Goal: Task Accomplishment & Management: Use online tool/utility

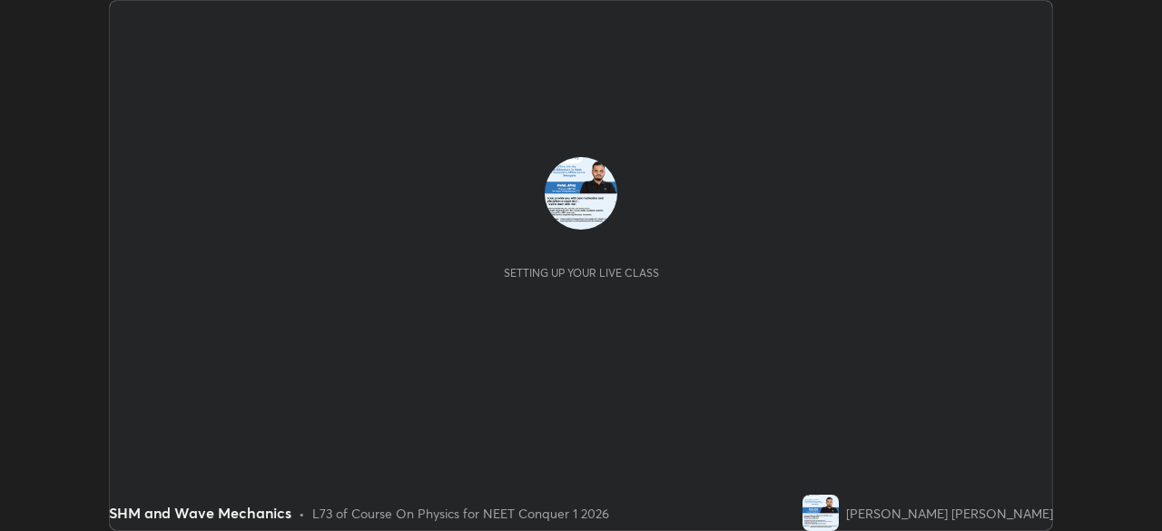
scroll to position [531, 1161]
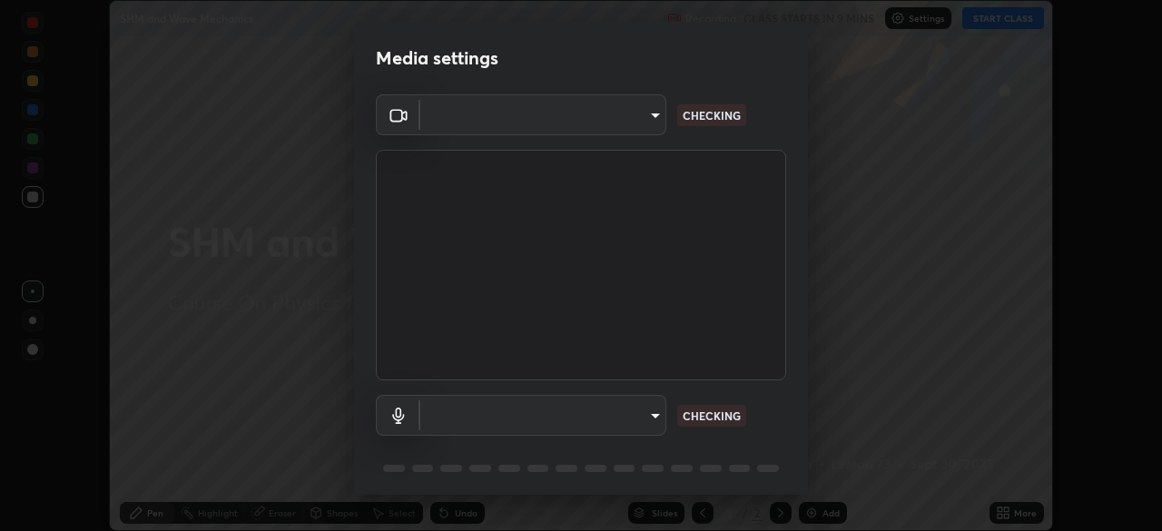
type input "878bb5f6a99355e2393efba74ceef3b3f7716bef1db07c11a5baaa90f242d193"
click at [639, 418] on body "Erase all SHM and Wave Mechanics Recording CLASS STARTS IN 9 MINS Settings STAR…" at bounding box center [581, 265] width 1162 height 531
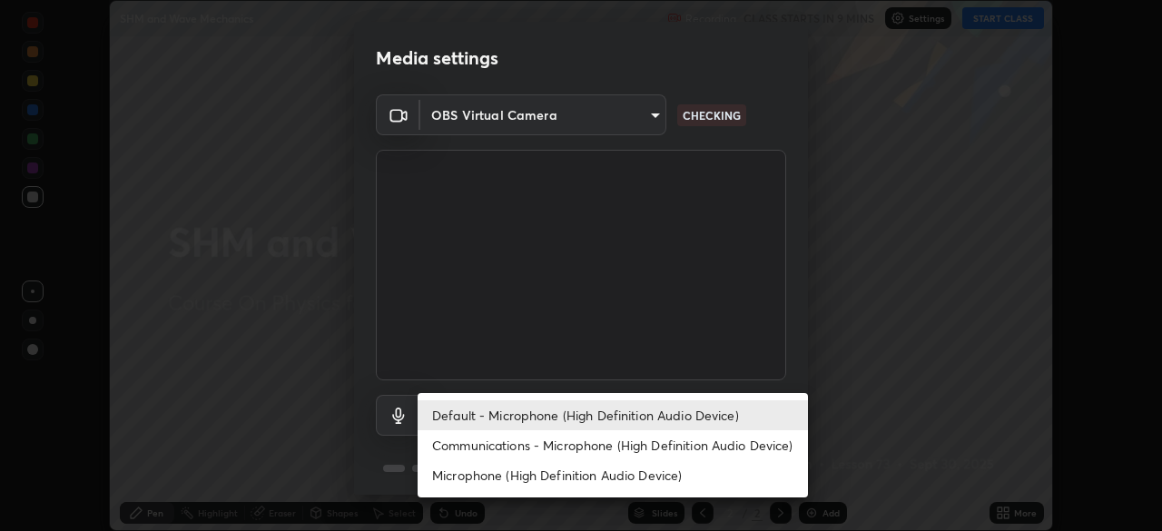
click at [668, 447] on li "Communications - Microphone (High Definition Audio Device)" at bounding box center [612, 445] width 390 height 30
type input "communications"
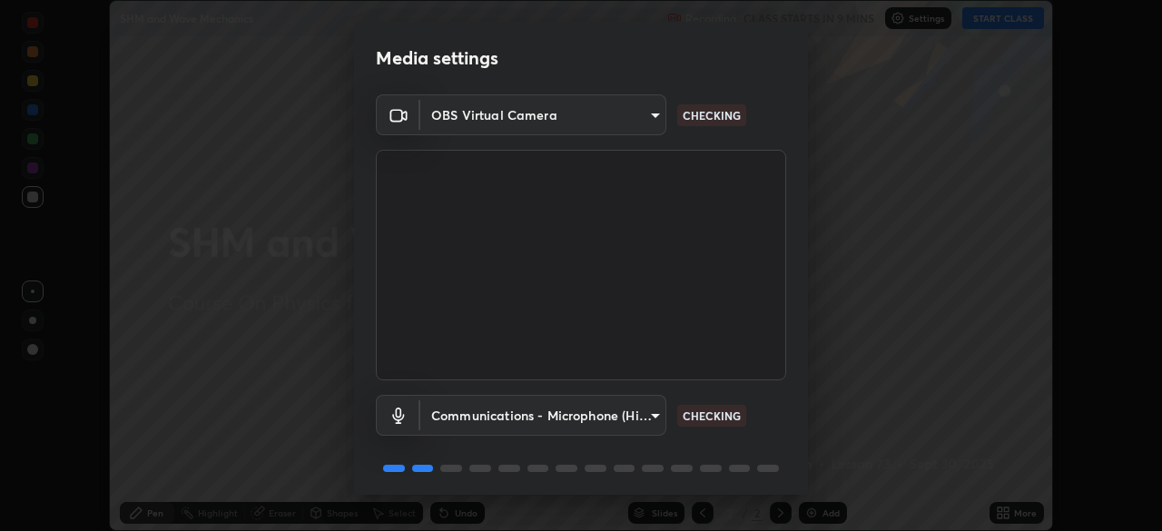
click at [631, 115] on body "Erase all SHM and Wave Mechanics Recording CLASS STARTS IN 9 MINS Settings STAR…" at bounding box center [581, 265] width 1162 height 531
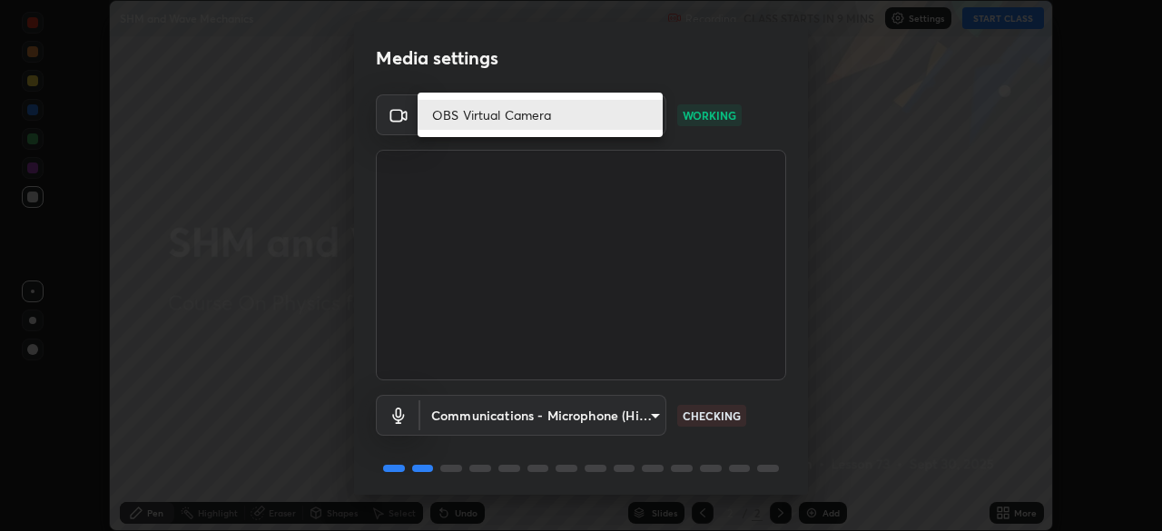
click at [622, 113] on li "OBS Virtual Camera" at bounding box center [539, 115] width 245 height 30
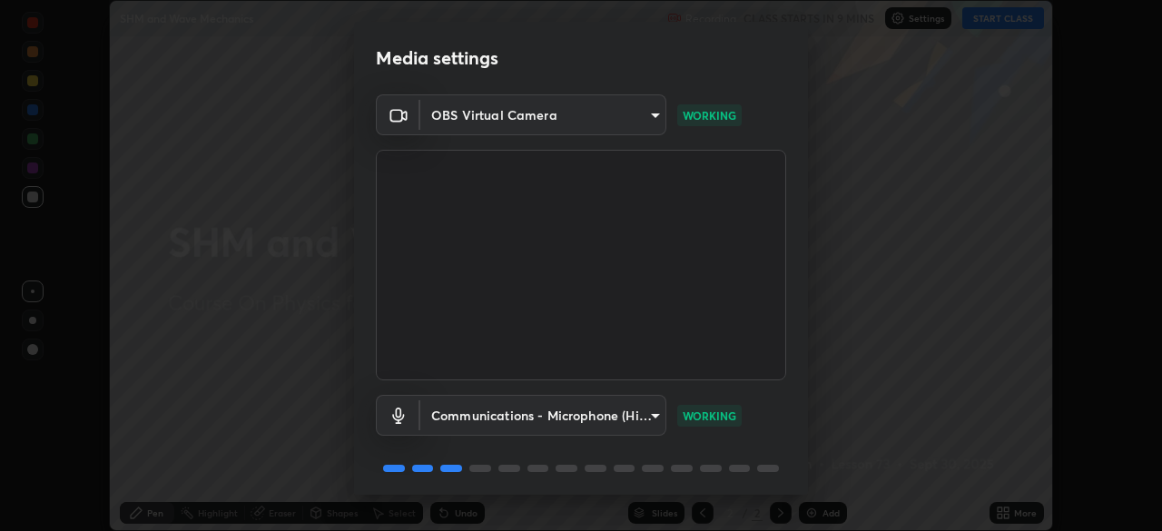
scroll to position [64, 0]
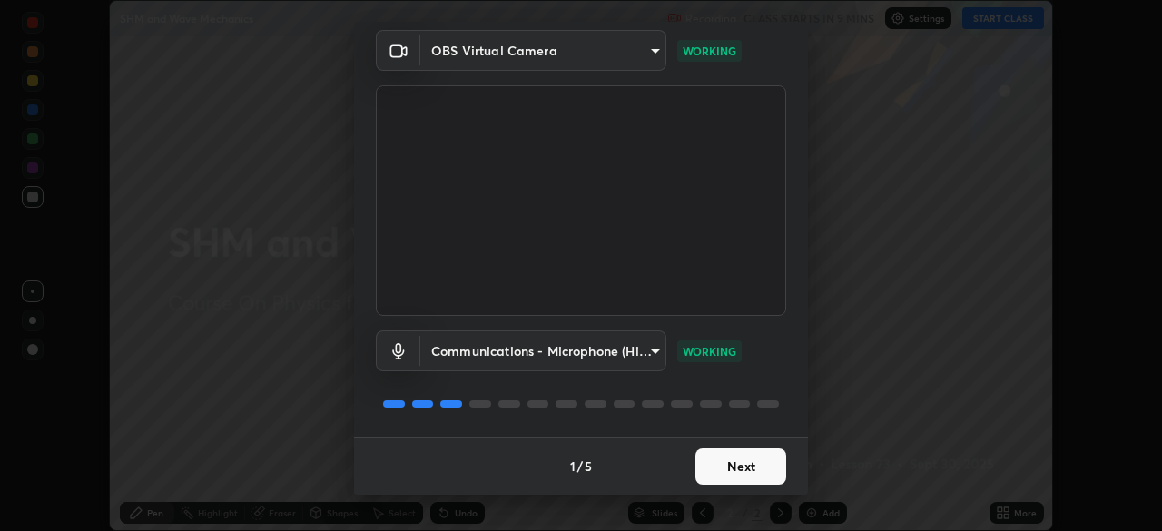
click at [743, 469] on button "Next" at bounding box center [740, 466] width 91 height 36
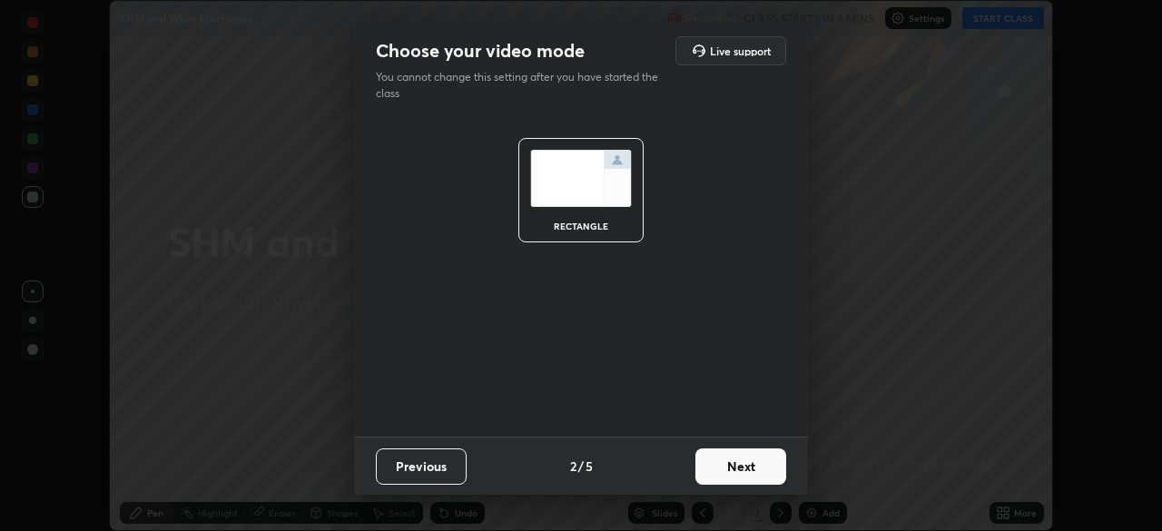
scroll to position [0, 0]
click at [742, 465] on button "Next" at bounding box center [740, 466] width 91 height 36
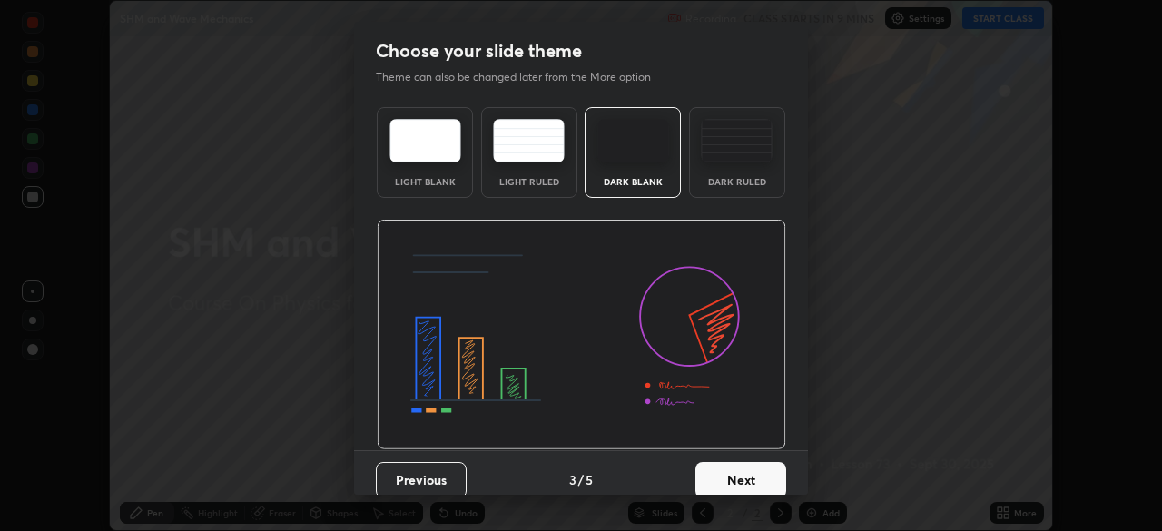
click at [763, 467] on button "Next" at bounding box center [740, 480] width 91 height 36
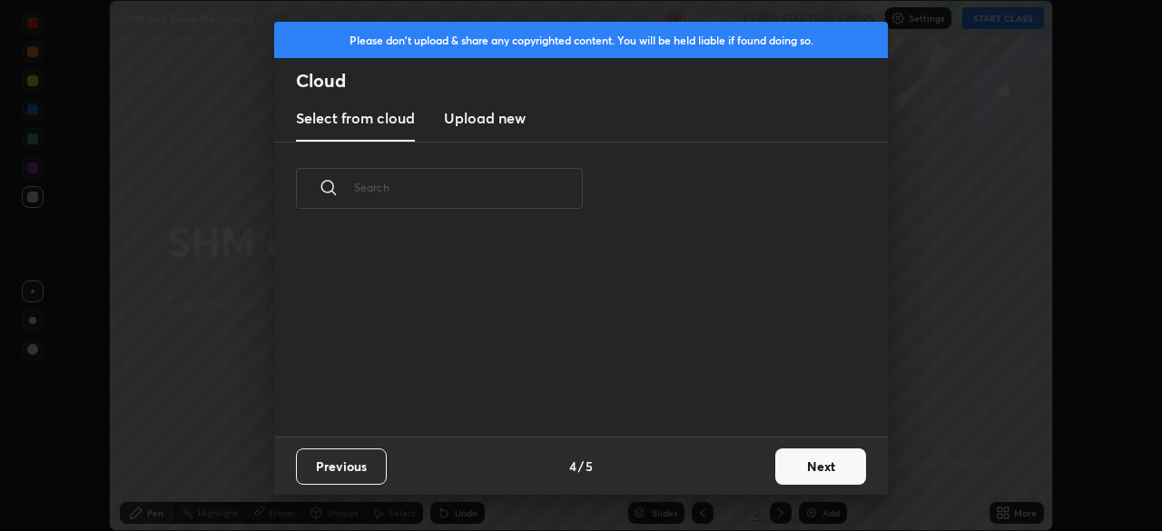
click at [794, 451] on button "Next" at bounding box center [820, 466] width 91 height 36
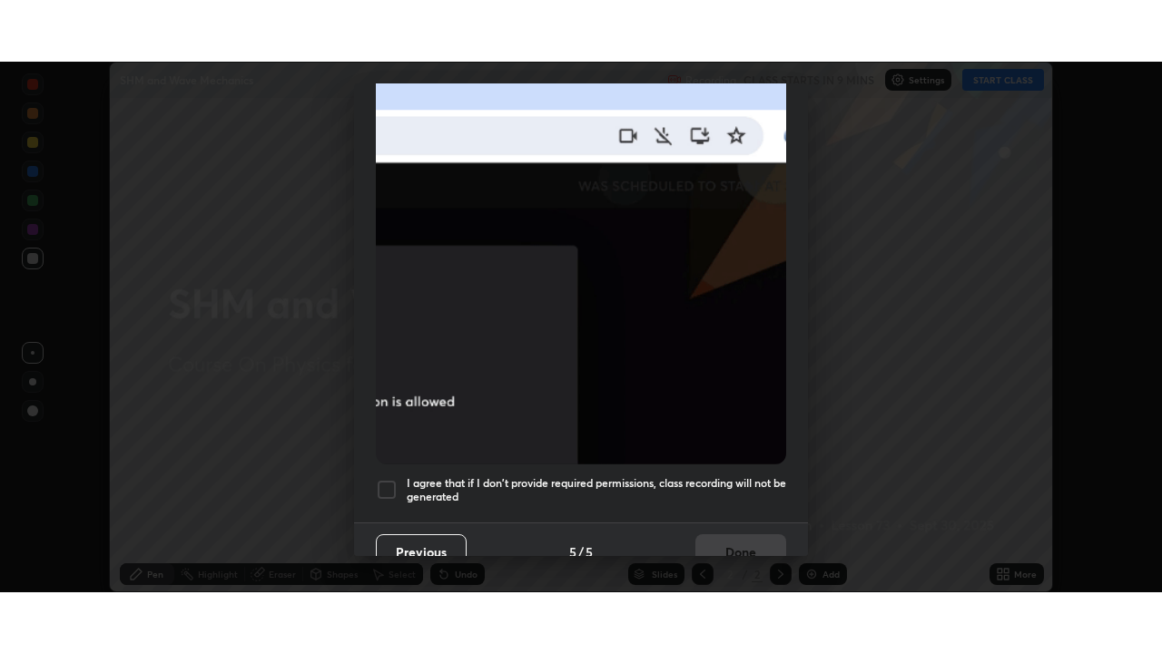
scroll to position [435, 0]
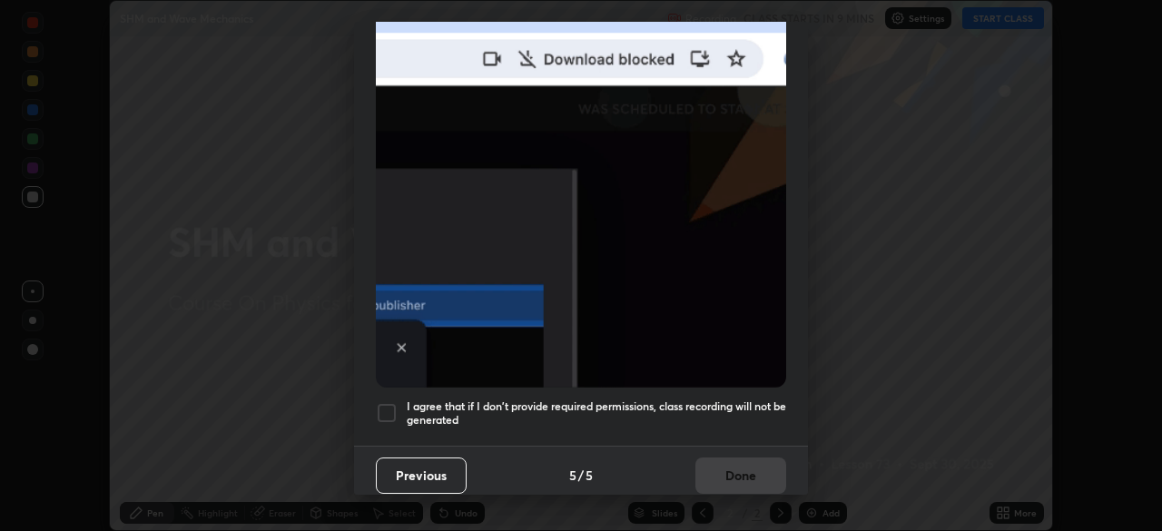
click at [389, 402] on div at bounding box center [387, 413] width 22 height 22
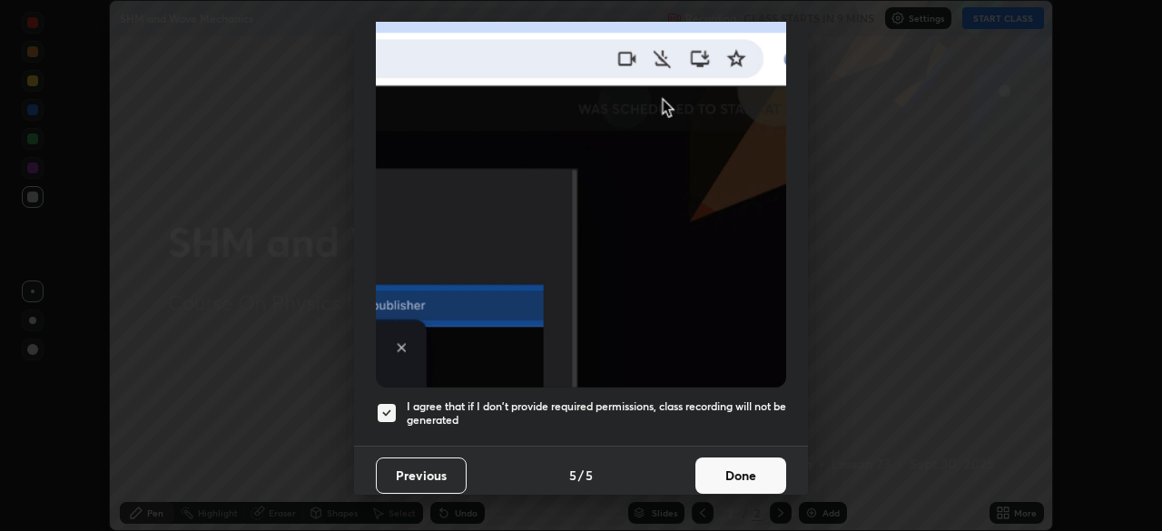
click at [724, 465] on button "Done" at bounding box center [740, 475] width 91 height 36
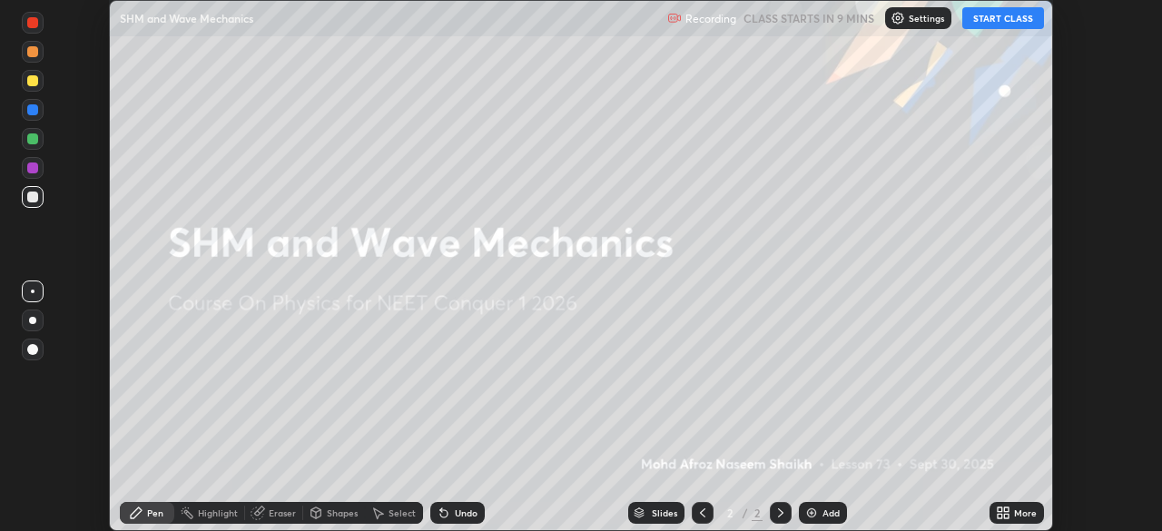
click at [997, 21] on button "START CLASS" at bounding box center [1003, 18] width 82 height 22
click at [1003, 518] on icon at bounding box center [1003, 512] width 15 height 15
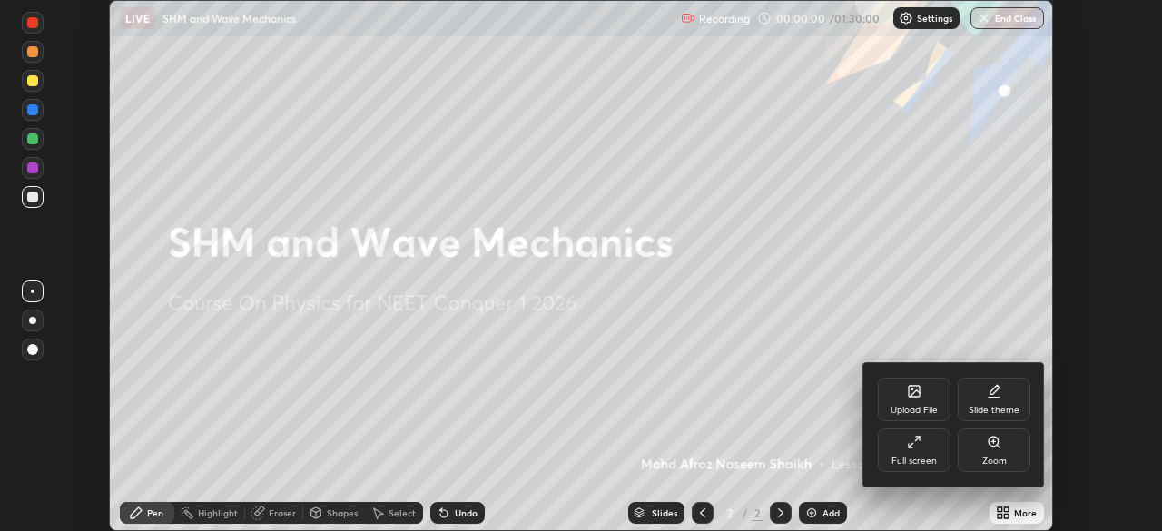
click at [937, 453] on div "Full screen" at bounding box center [914, 450] width 73 height 44
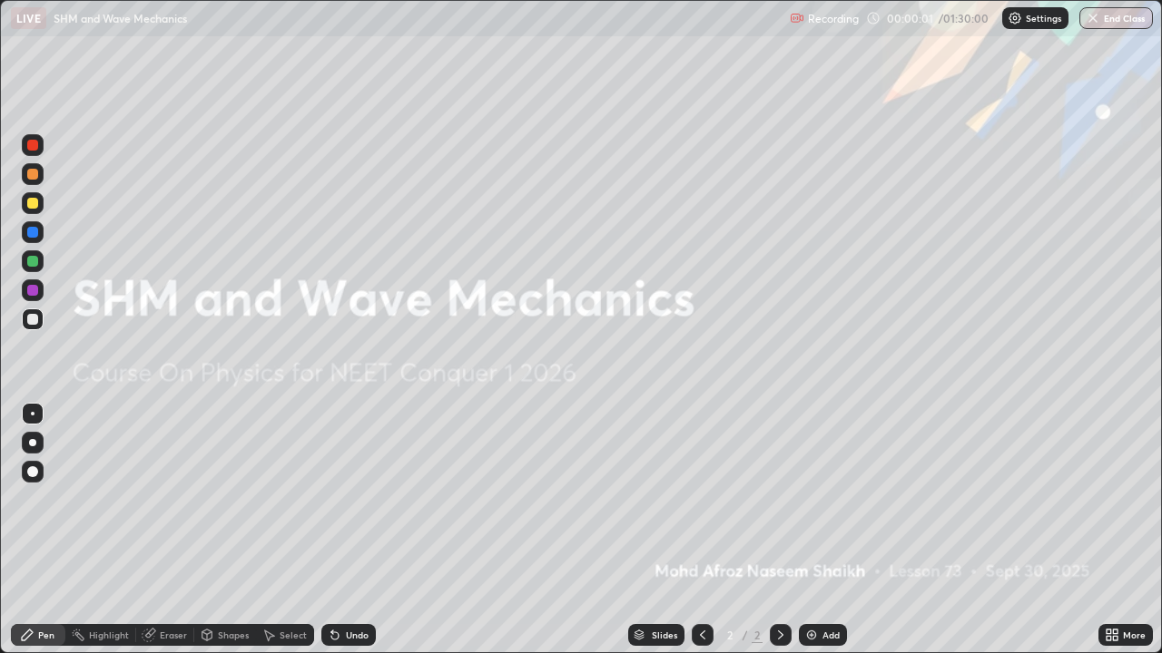
scroll to position [653, 1162]
click at [815, 530] on img at bounding box center [811, 635] width 15 height 15
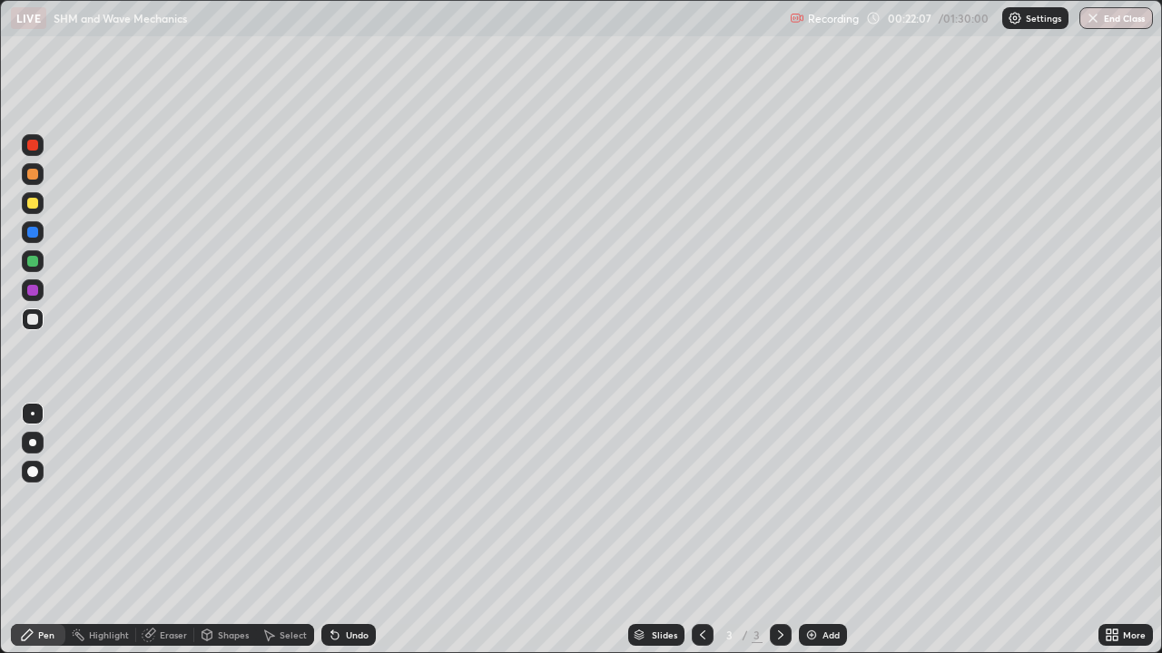
click at [33, 204] on div at bounding box center [32, 203] width 11 height 11
click at [32, 319] on div at bounding box center [32, 319] width 11 height 11
click at [33, 439] on div at bounding box center [32, 442] width 7 height 7
click at [35, 323] on div at bounding box center [32, 319] width 11 height 11
click at [32, 203] on div at bounding box center [32, 203] width 11 height 11
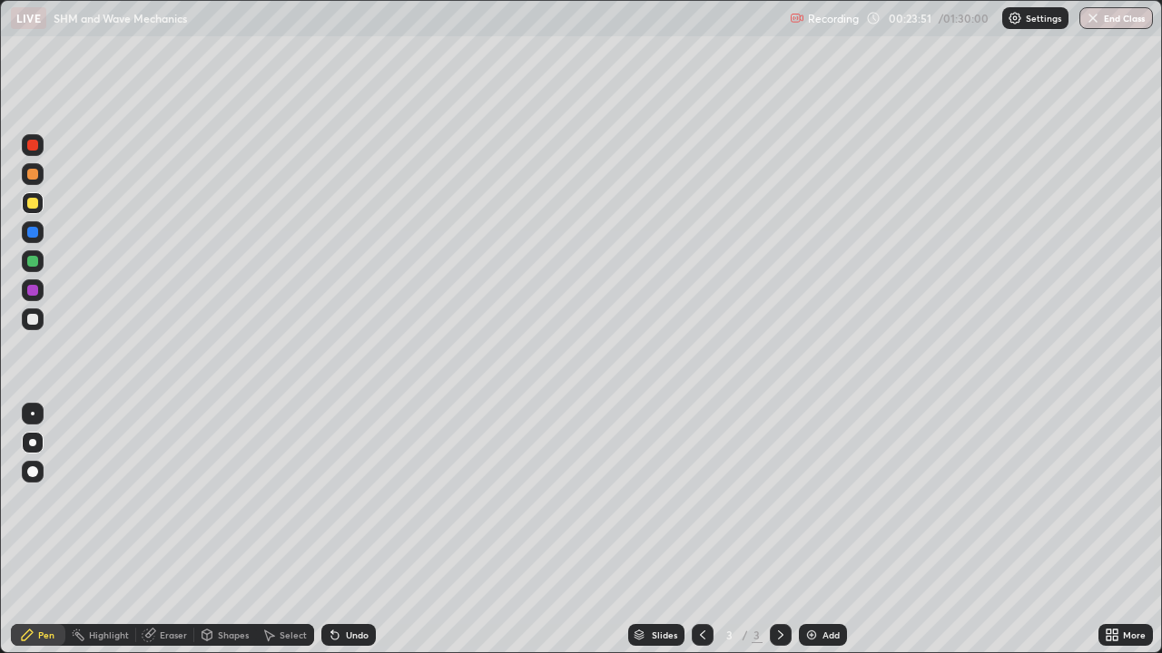
click at [26, 289] on div at bounding box center [33, 291] width 22 height 22
click at [331, 530] on icon at bounding box center [332, 632] width 2 height 2
click at [32, 205] on div at bounding box center [32, 203] width 11 height 11
click at [338, 530] on icon at bounding box center [335, 635] width 15 height 15
click at [33, 320] on div at bounding box center [32, 319] width 11 height 11
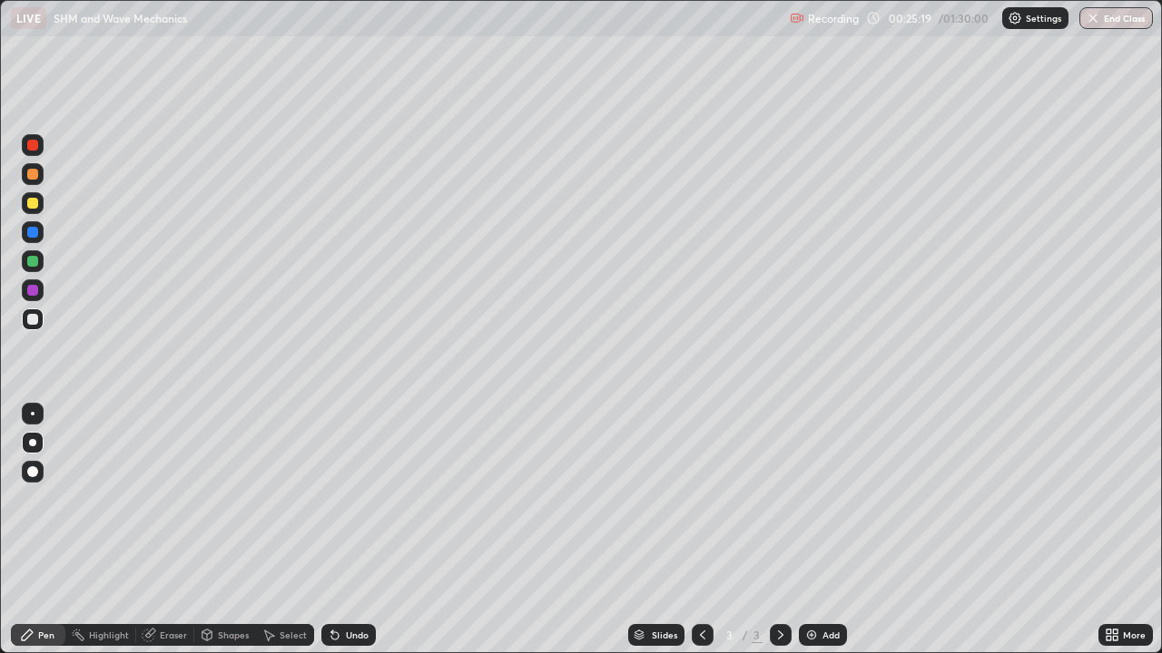
click at [34, 200] on div at bounding box center [32, 203] width 11 height 11
click at [31, 318] on div at bounding box center [32, 319] width 11 height 11
click at [36, 199] on div at bounding box center [32, 203] width 11 height 11
click at [40, 321] on div at bounding box center [33, 320] width 22 height 22
click at [338, 530] on icon at bounding box center [335, 635] width 15 height 15
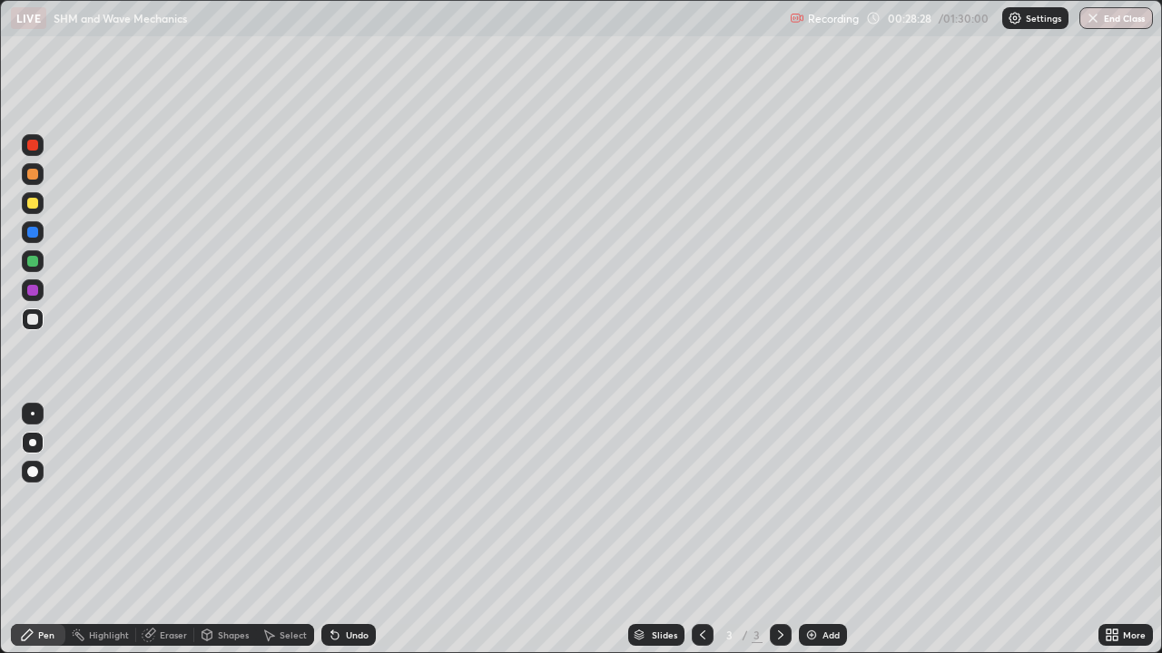
click at [334, 530] on div "Undo" at bounding box center [348, 635] width 54 height 22
click at [332, 530] on icon at bounding box center [334, 636] width 7 height 7
click at [345, 530] on div "Undo" at bounding box center [348, 635] width 54 height 22
click at [276, 530] on div "Select" at bounding box center [285, 635] width 58 height 22
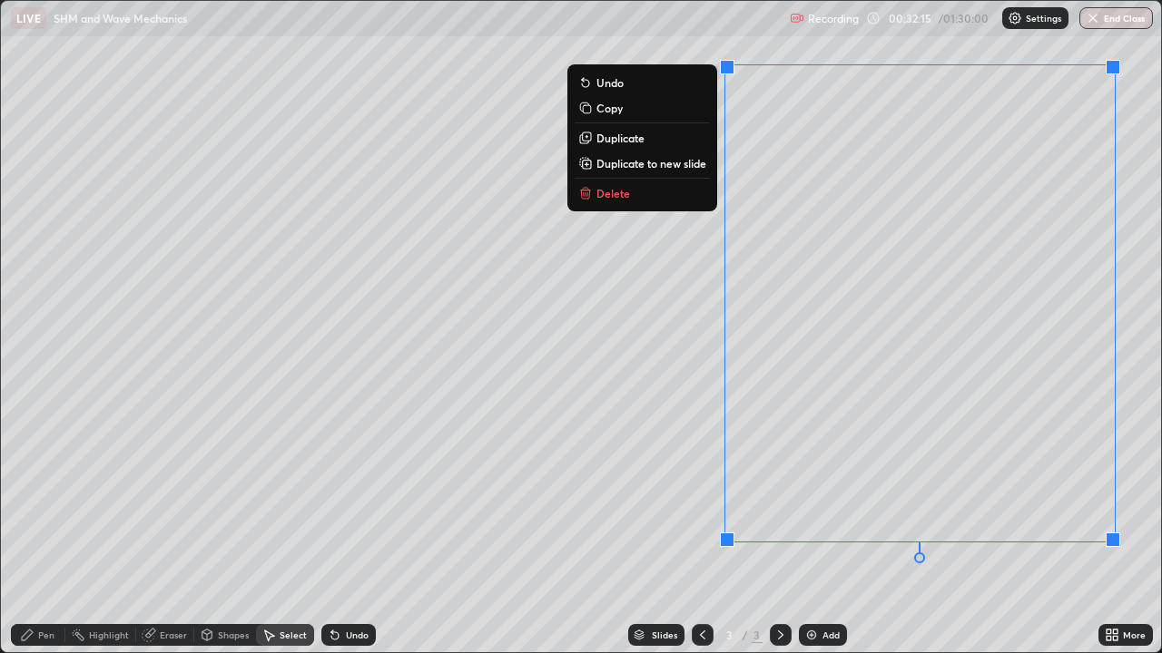
click at [659, 159] on p "Duplicate to new slide" at bounding box center [651, 163] width 110 height 15
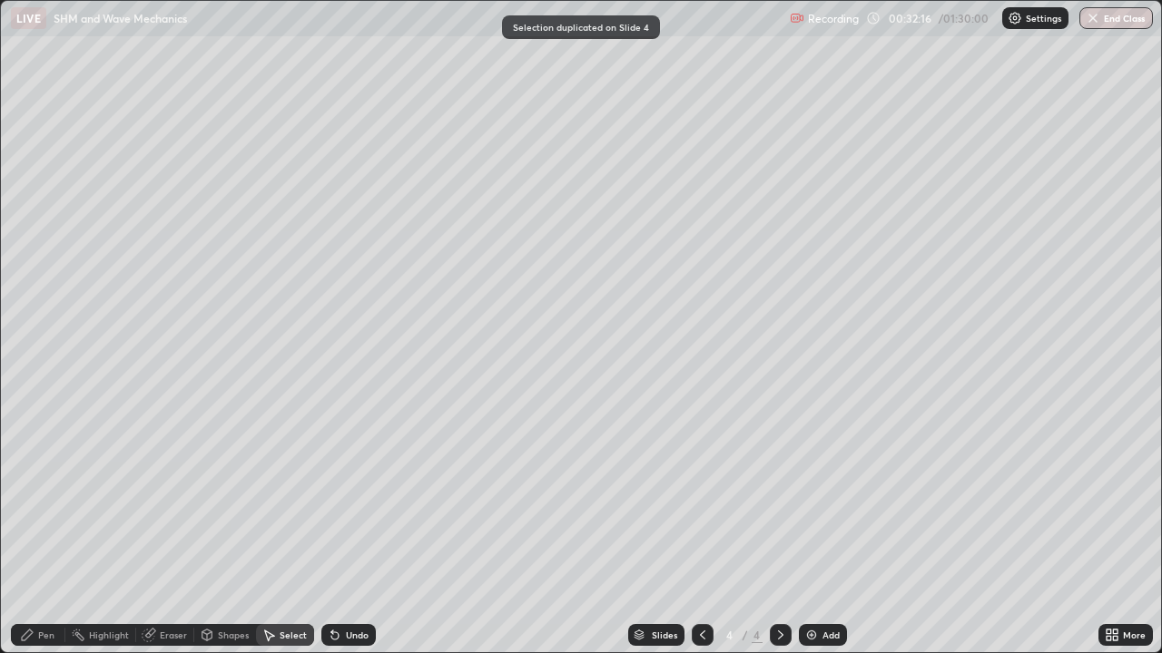
click at [42, 530] on div "Pen" at bounding box center [38, 635] width 54 height 22
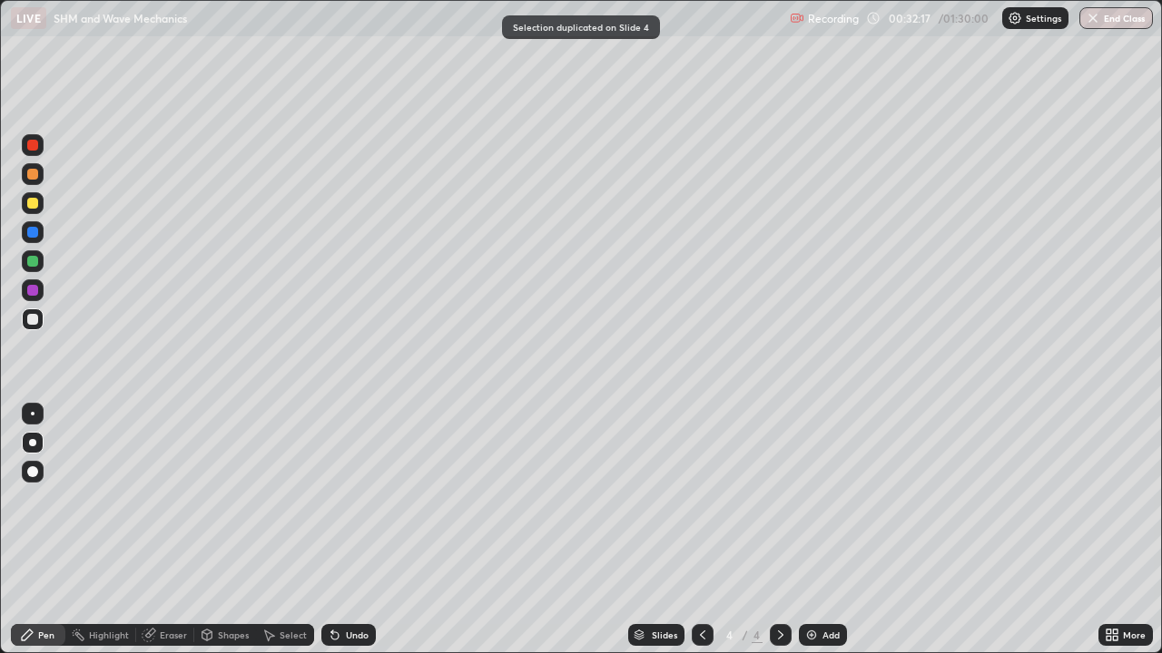
click at [30, 319] on div at bounding box center [32, 319] width 11 height 11
click at [329, 530] on div "Undo" at bounding box center [348, 635] width 54 height 22
click at [30, 202] on div at bounding box center [32, 203] width 11 height 11
click at [29, 206] on div at bounding box center [32, 203] width 11 height 11
click at [331, 530] on icon at bounding box center [334, 636] width 7 height 7
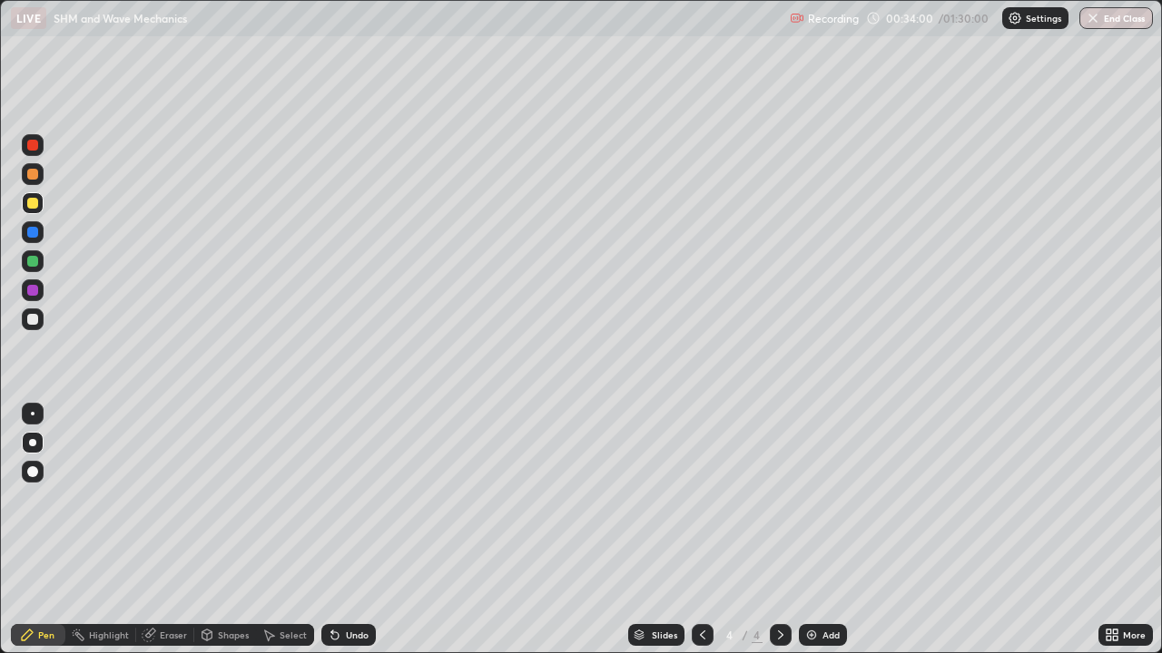
click at [331, 530] on icon at bounding box center [332, 632] width 2 height 2
click at [321, 530] on div "Undo" at bounding box center [348, 635] width 54 height 22
click at [309, 530] on div "Select" at bounding box center [285, 635] width 58 height 22
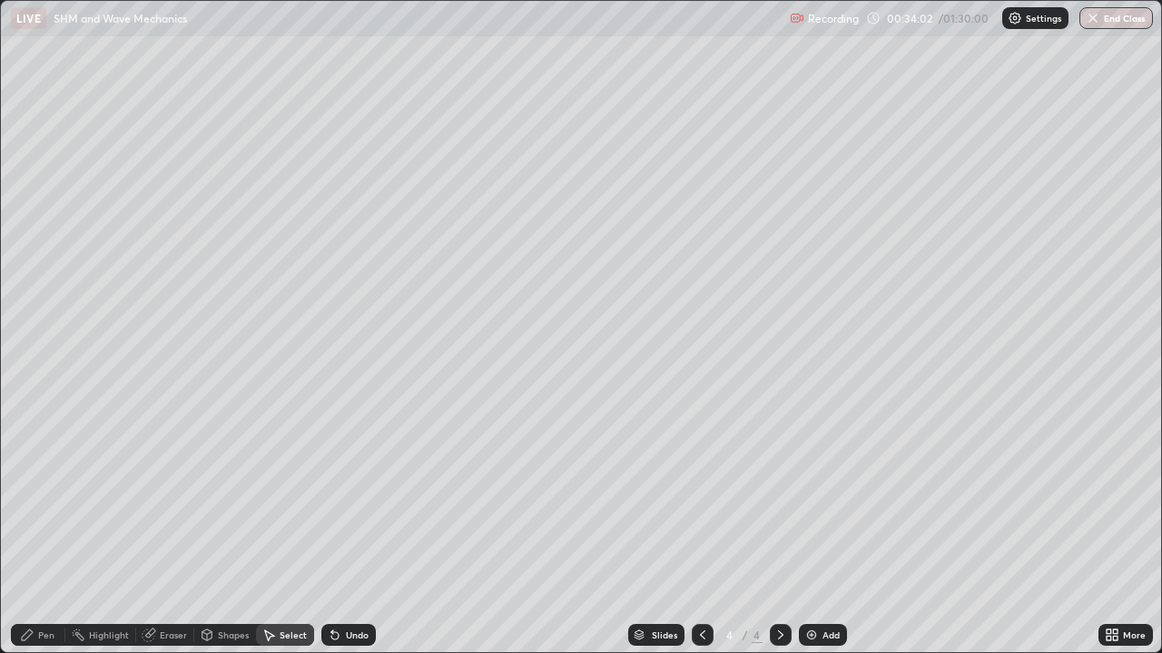
click at [331, 530] on icon at bounding box center [332, 632] width 2 height 2
click at [331, 530] on icon at bounding box center [334, 636] width 7 height 7
click at [38, 530] on div "Pen" at bounding box center [46, 635] width 16 height 9
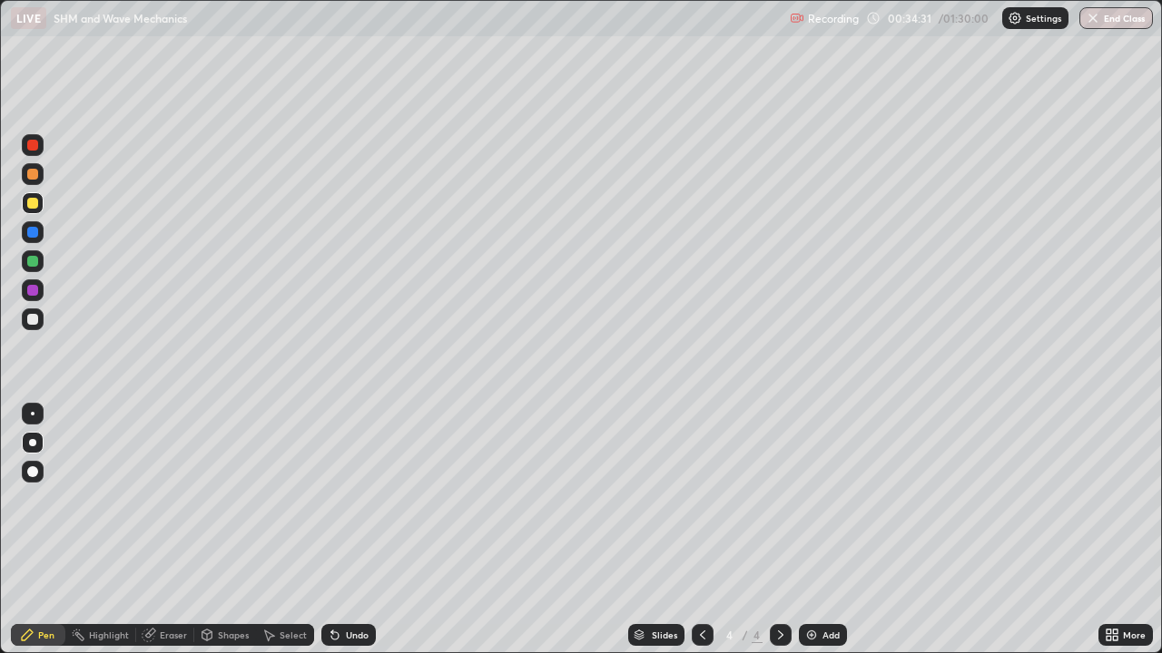
click at [34, 319] on div at bounding box center [32, 319] width 11 height 11
click at [160, 530] on div "Eraser" at bounding box center [165, 635] width 58 height 22
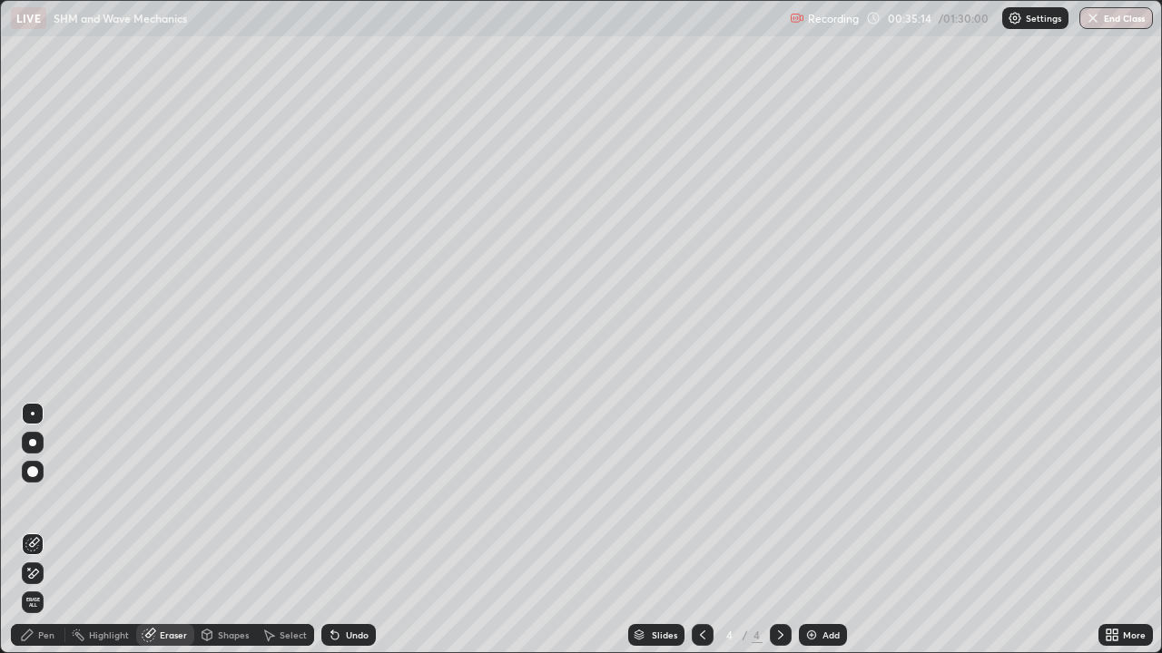
click at [37, 530] on div "Pen" at bounding box center [38, 635] width 54 height 22
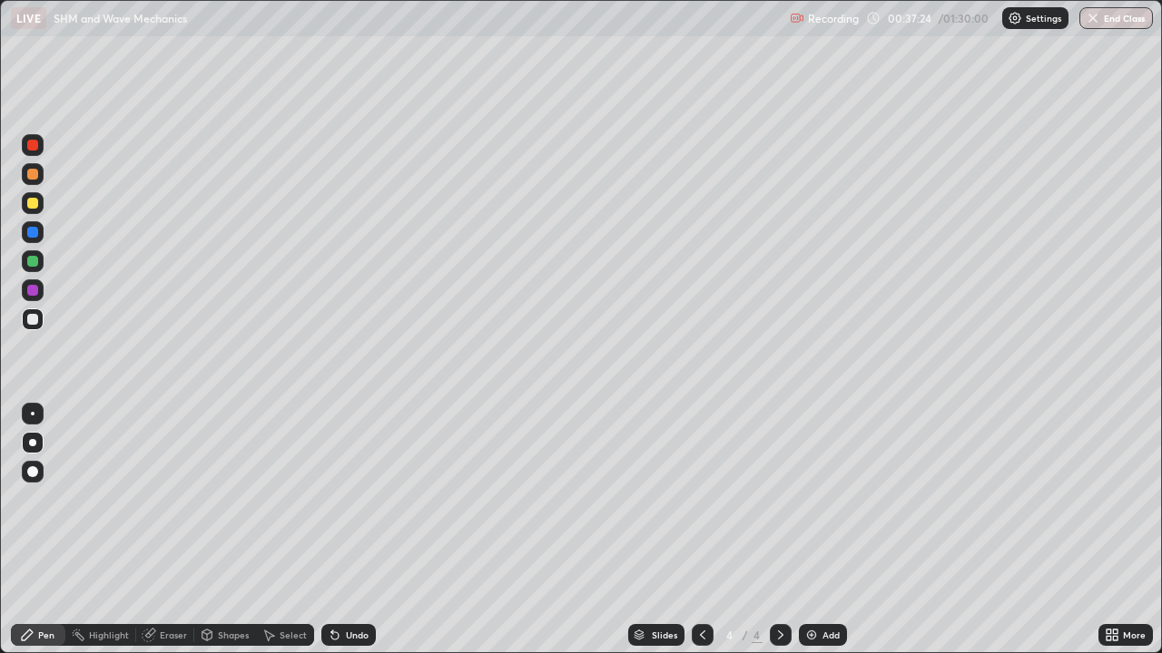
click at [275, 530] on div "Select" at bounding box center [285, 635] width 58 height 22
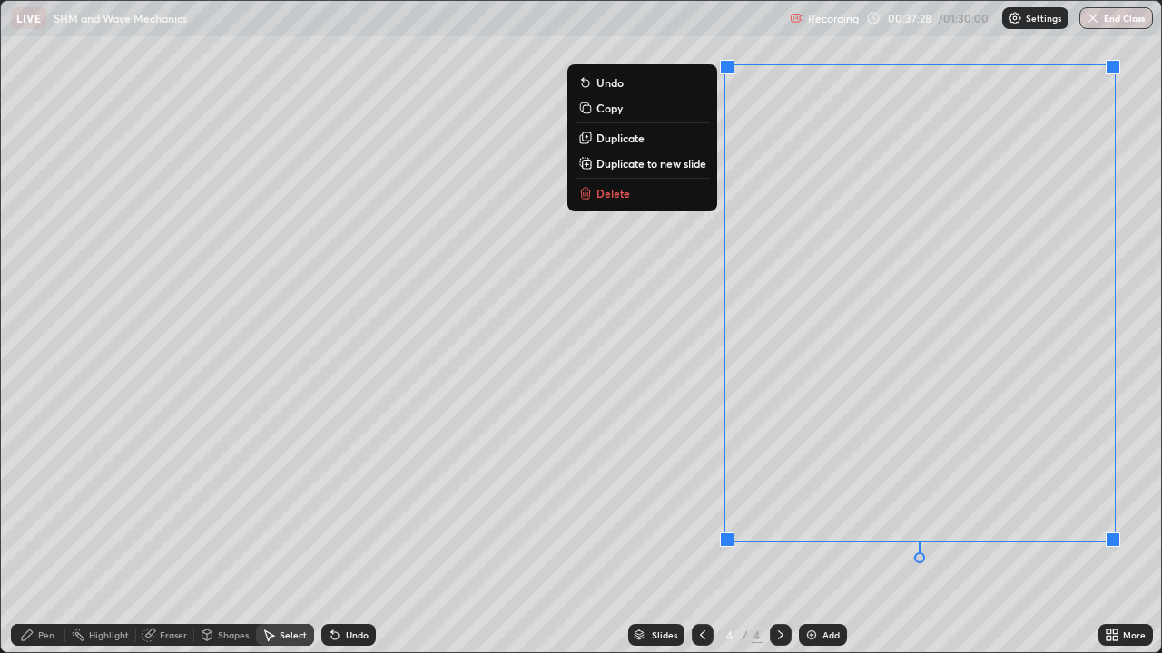
click at [623, 190] on p "Delete" at bounding box center [613, 193] width 34 height 15
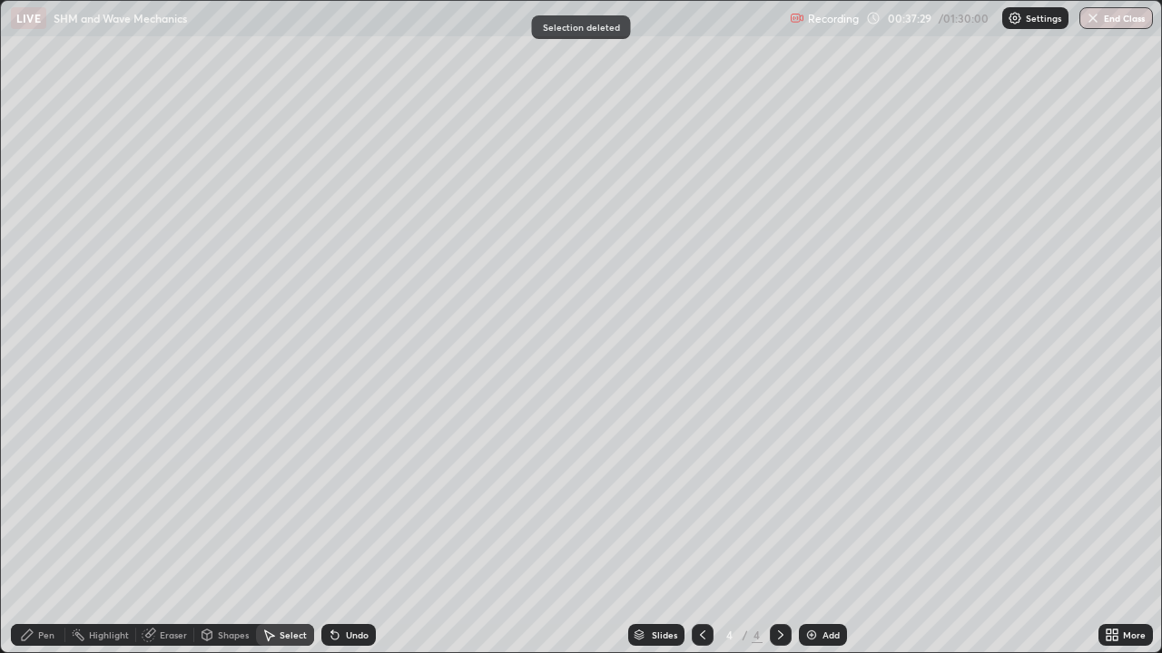
click at [39, 530] on div "Pen" at bounding box center [46, 635] width 16 height 9
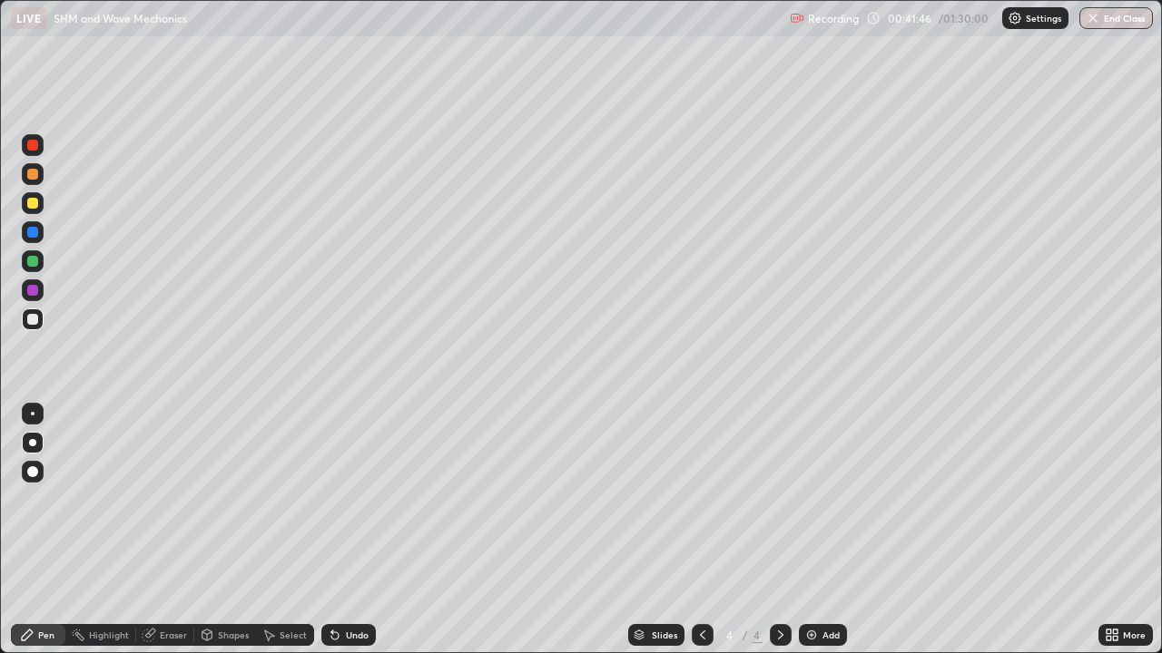
click at [34, 145] on div at bounding box center [32, 145] width 11 height 11
click at [332, 530] on icon at bounding box center [334, 636] width 7 height 7
click at [338, 530] on icon at bounding box center [335, 635] width 15 height 15
click at [343, 530] on div "Undo" at bounding box center [348, 635] width 54 height 22
click at [350, 530] on div "Undo" at bounding box center [348, 635] width 54 height 22
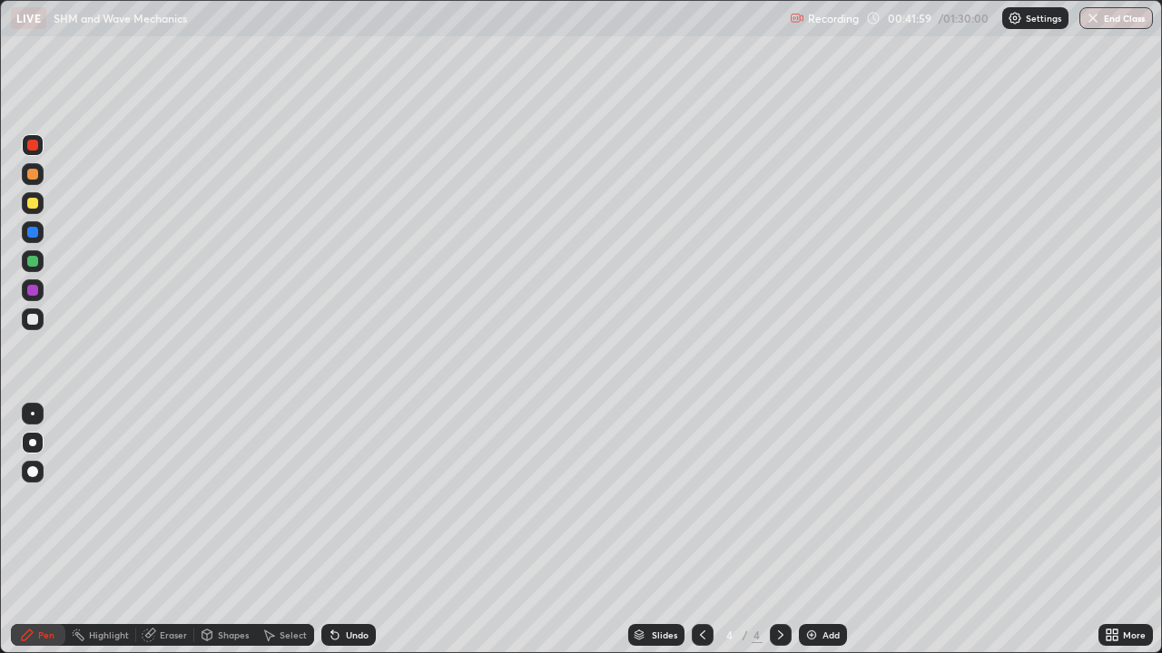
click at [350, 530] on div "Undo" at bounding box center [348, 635] width 54 height 22
click at [338, 530] on icon at bounding box center [335, 635] width 15 height 15
click at [336, 530] on icon at bounding box center [335, 635] width 15 height 15
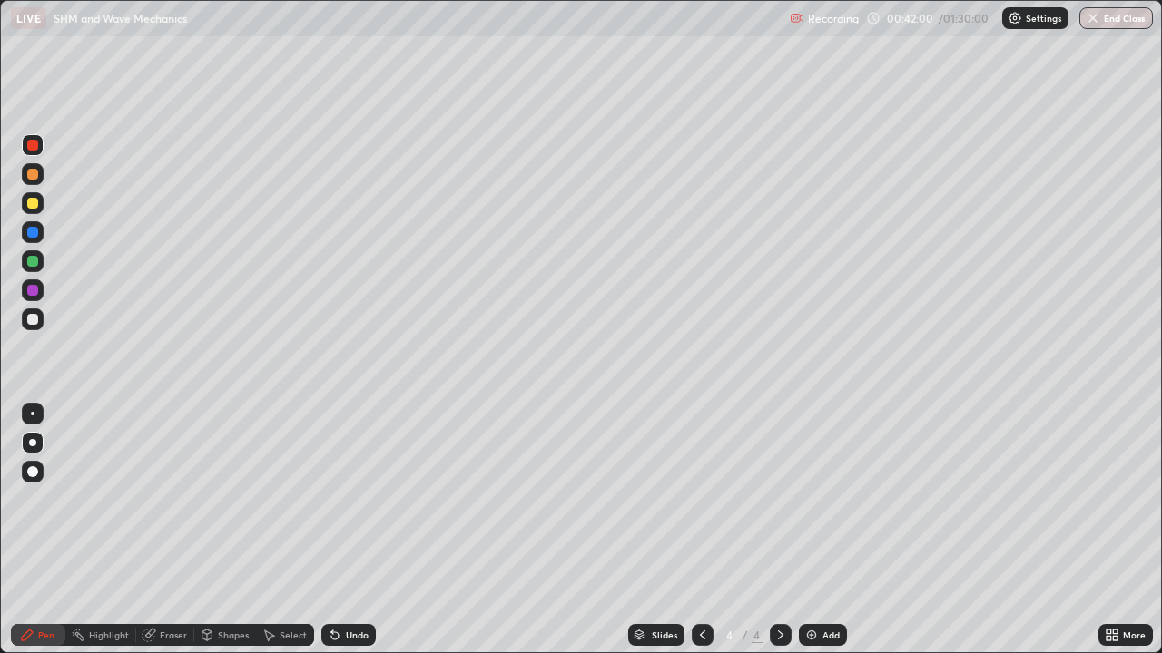
click at [342, 530] on div "Undo" at bounding box center [348, 635] width 54 height 22
click at [807, 530] on img at bounding box center [811, 635] width 15 height 15
click at [32, 179] on div at bounding box center [32, 174] width 11 height 11
click at [35, 320] on div at bounding box center [32, 319] width 11 height 11
click at [331, 530] on icon at bounding box center [332, 632] width 2 height 2
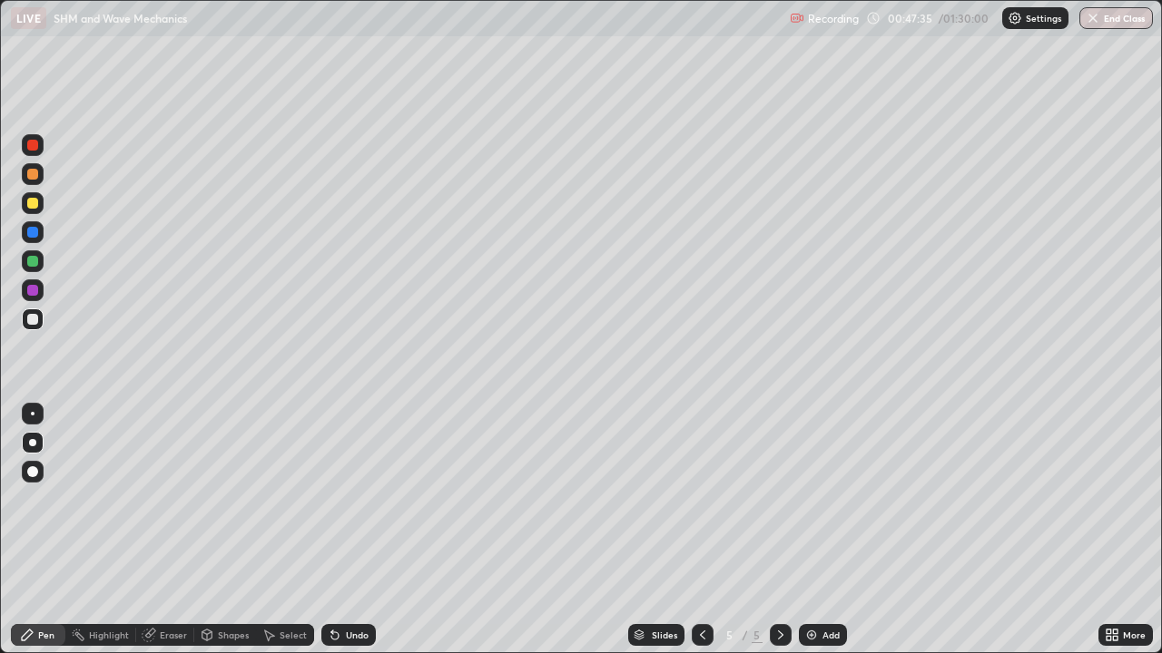
click at [331, 530] on icon at bounding box center [332, 632] width 2 height 2
click at [34, 197] on div at bounding box center [33, 203] width 22 height 22
click at [33, 319] on div at bounding box center [32, 319] width 11 height 11
click at [34, 192] on div at bounding box center [33, 203] width 22 height 22
click at [27, 315] on div at bounding box center [32, 319] width 11 height 11
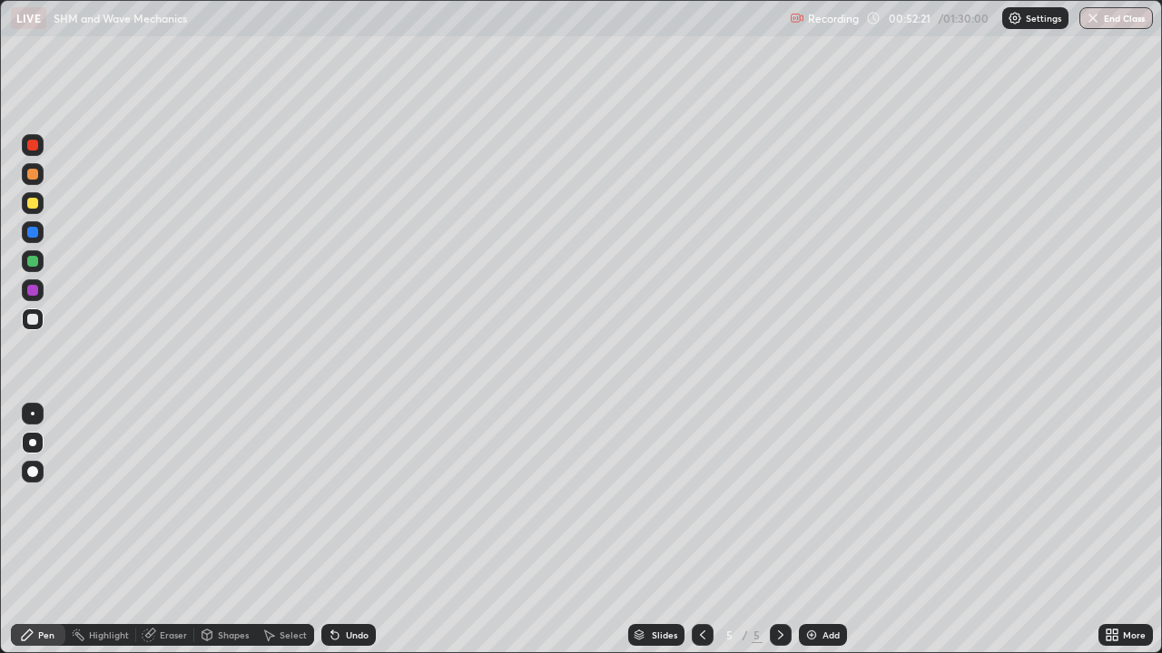
click at [34, 200] on div at bounding box center [32, 203] width 11 height 11
click at [338, 530] on icon at bounding box center [335, 635] width 15 height 15
click at [155, 530] on div "Eraser" at bounding box center [165, 635] width 58 height 22
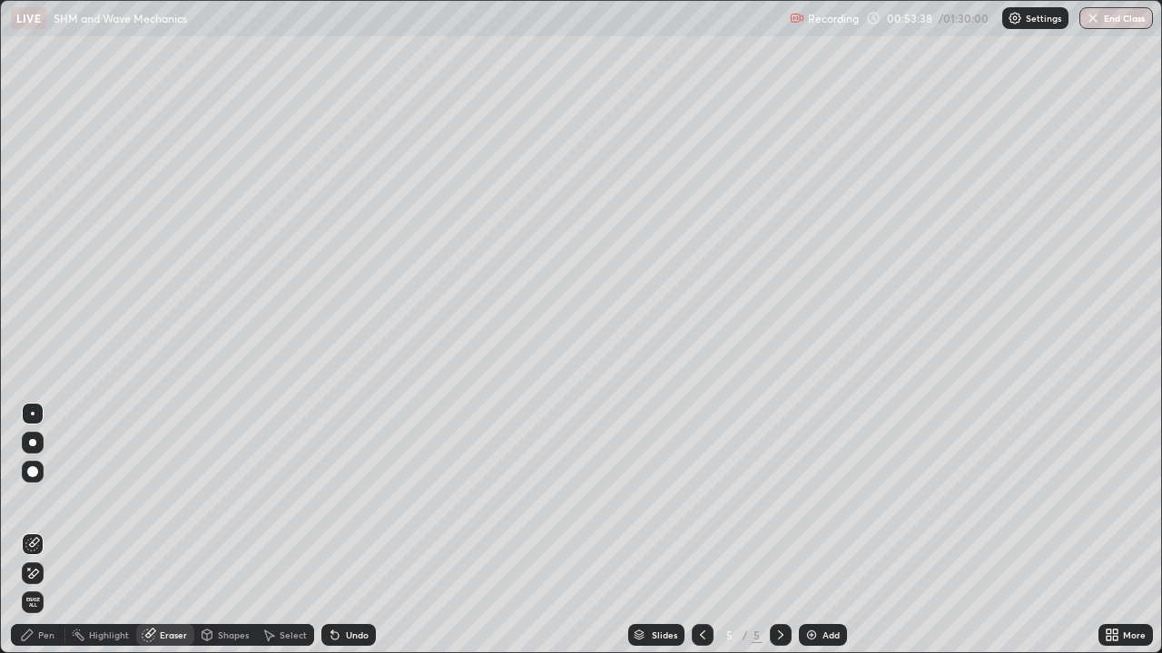
click at [54, 530] on div "Pen" at bounding box center [38, 635] width 54 height 22
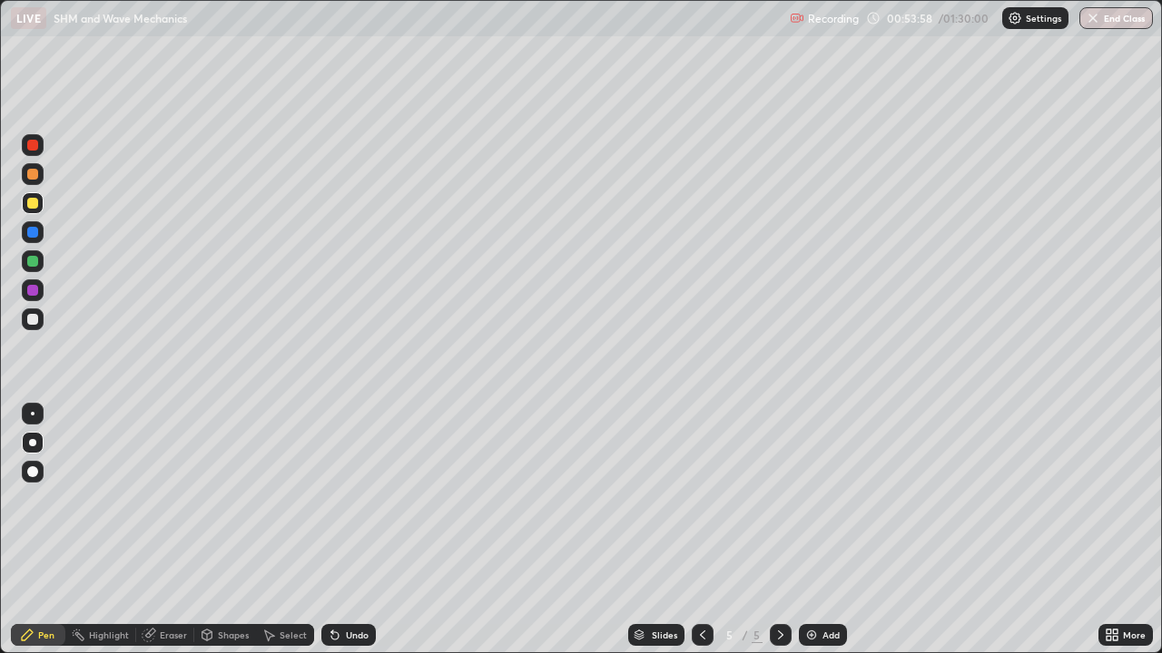
click at [27, 320] on div at bounding box center [32, 319] width 11 height 11
click at [812, 530] on img at bounding box center [811, 635] width 15 height 15
click at [702, 530] on icon at bounding box center [702, 635] width 15 height 15
click at [34, 206] on div at bounding box center [32, 203] width 11 height 11
click at [331, 530] on icon at bounding box center [332, 632] width 2 height 2
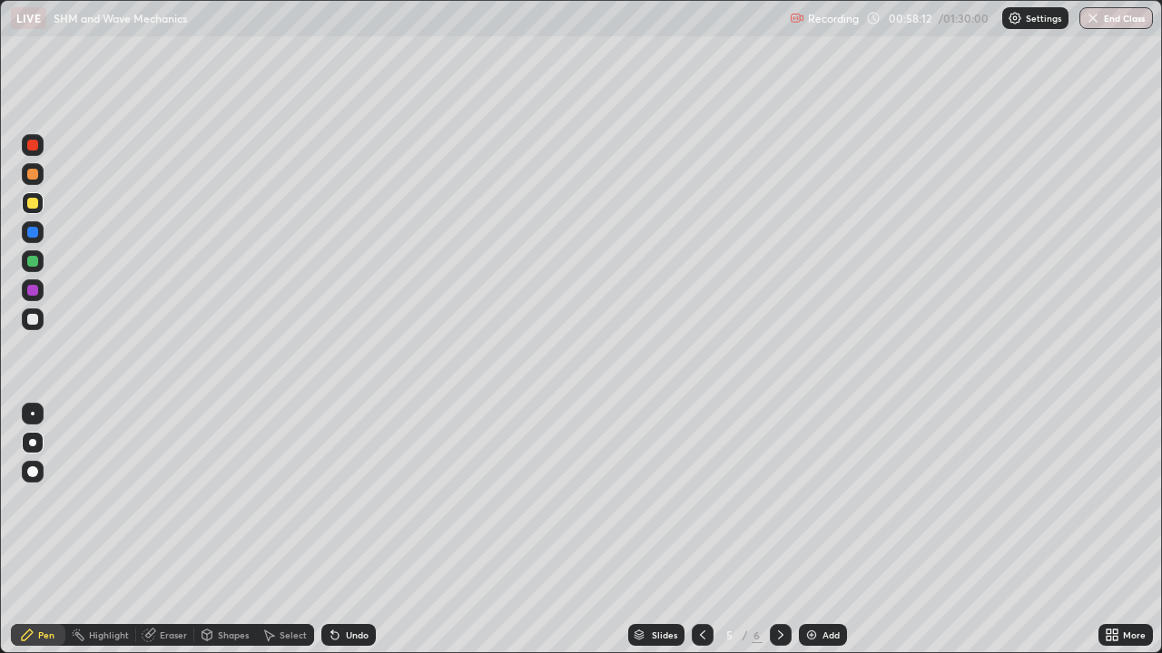
click at [779, 530] on icon at bounding box center [780, 635] width 15 height 15
click at [702, 530] on icon at bounding box center [702, 635] width 15 height 15
click at [277, 530] on div "Select" at bounding box center [285, 635] width 58 height 22
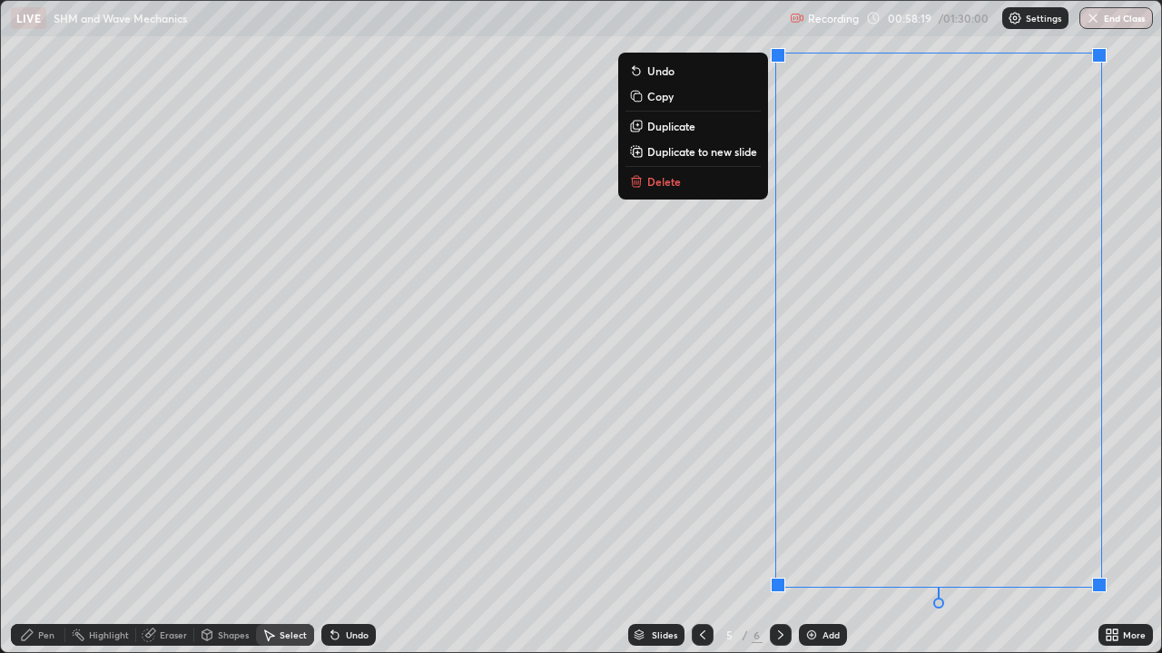
click at [727, 150] on p "Duplicate to new slide" at bounding box center [702, 151] width 110 height 15
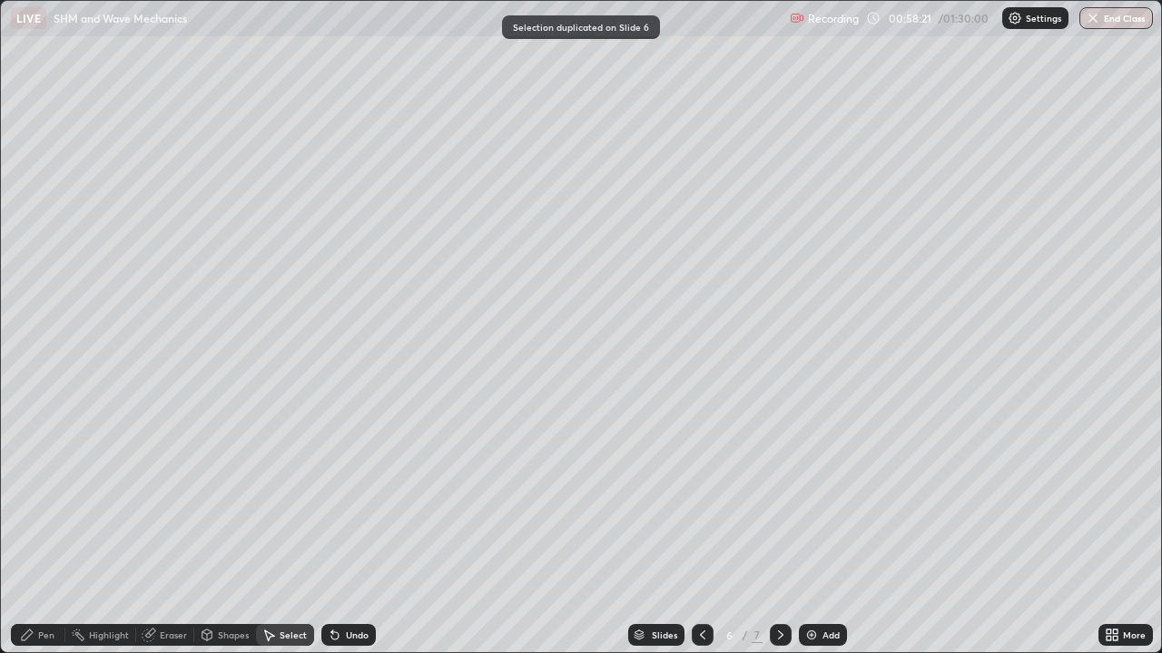
click at [43, 530] on div "Pen" at bounding box center [46, 635] width 16 height 9
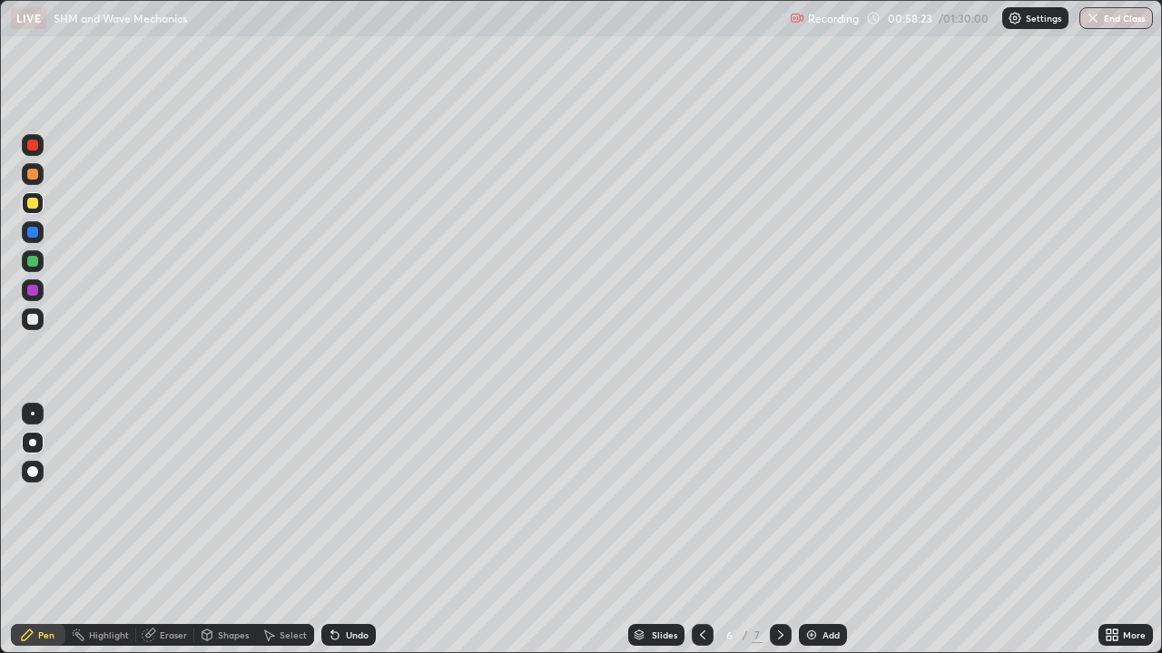
click at [33, 320] on div at bounding box center [32, 319] width 11 height 11
click at [331, 530] on icon at bounding box center [332, 632] width 2 height 2
click at [331, 530] on icon at bounding box center [334, 636] width 7 height 7
click at [32, 198] on div at bounding box center [32, 203] width 11 height 11
click at [34, 318] on div at bounding box center [32, 319] width 11 height 11
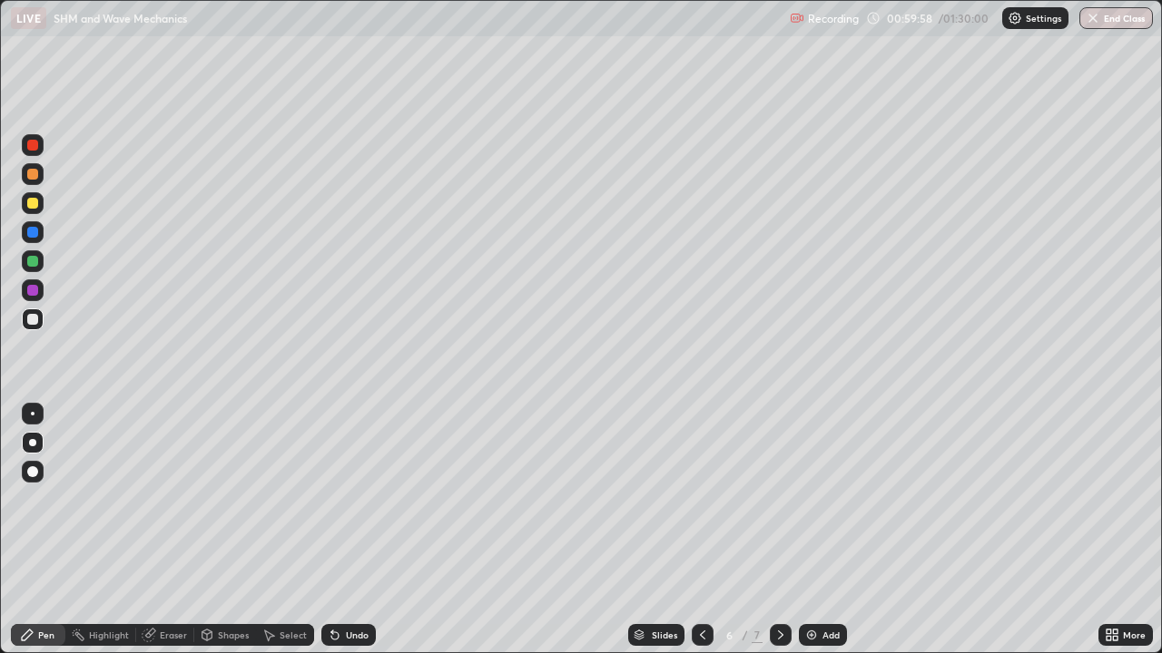
click at [152, 530] on icon at bounding box center [149, 635] width 15 height 15
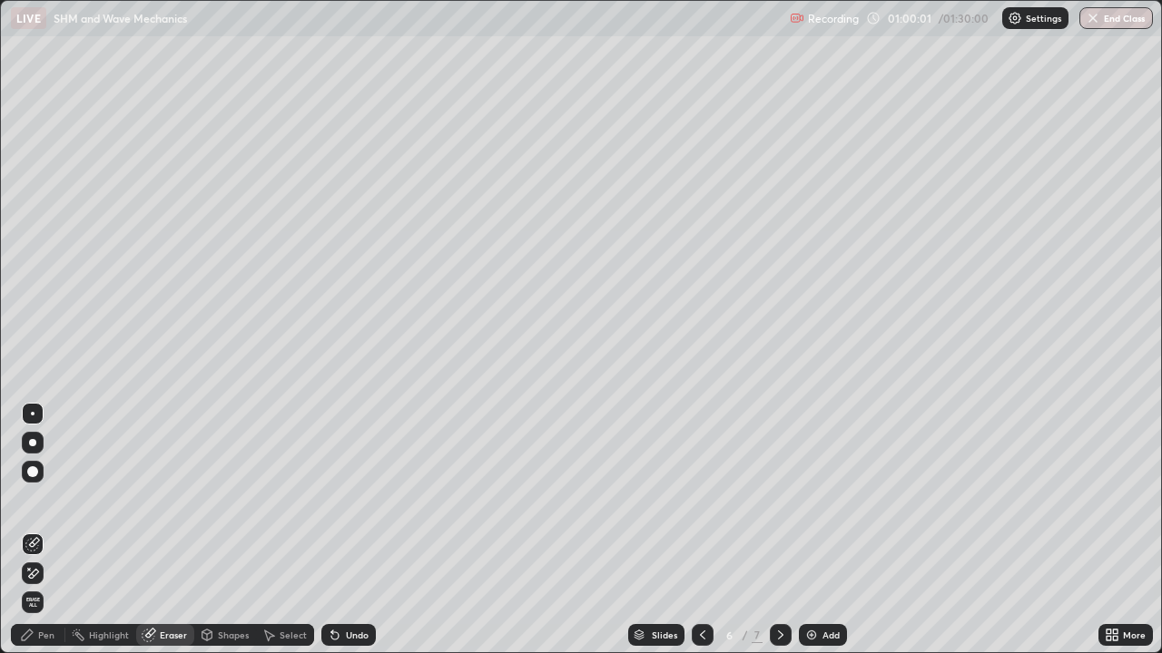
click at [41, 530] on div "Pen" at bounding box center [46, 635] width 16 height 9
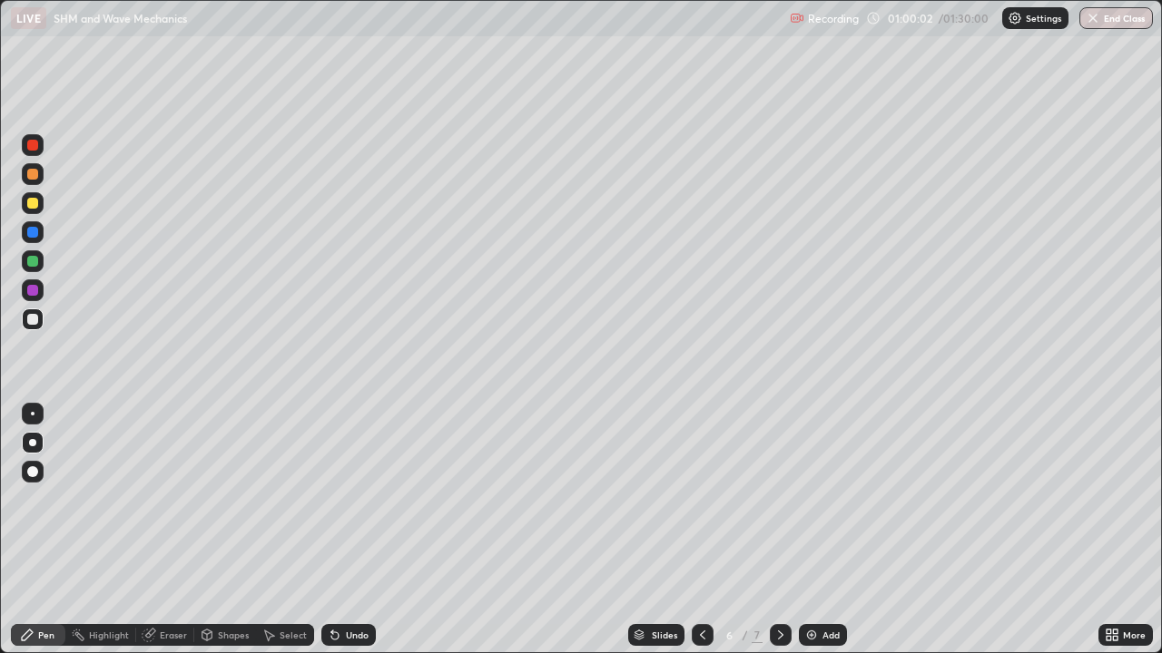
click at [35, 311] on div at bounding box center [33, 320] width 22 height 22
click at [332, 530] on icon at bounding box center [334, 636] width 7 height 7
click at [328, 530] on div "Undo" at bounding box center [348, 635] width 54 height 22
click at [328, 530] on icon at bounding box center [335, 635] width 15 height 15
click at [33, 213] on div at bounding box center [33, 203] width 22 height 22
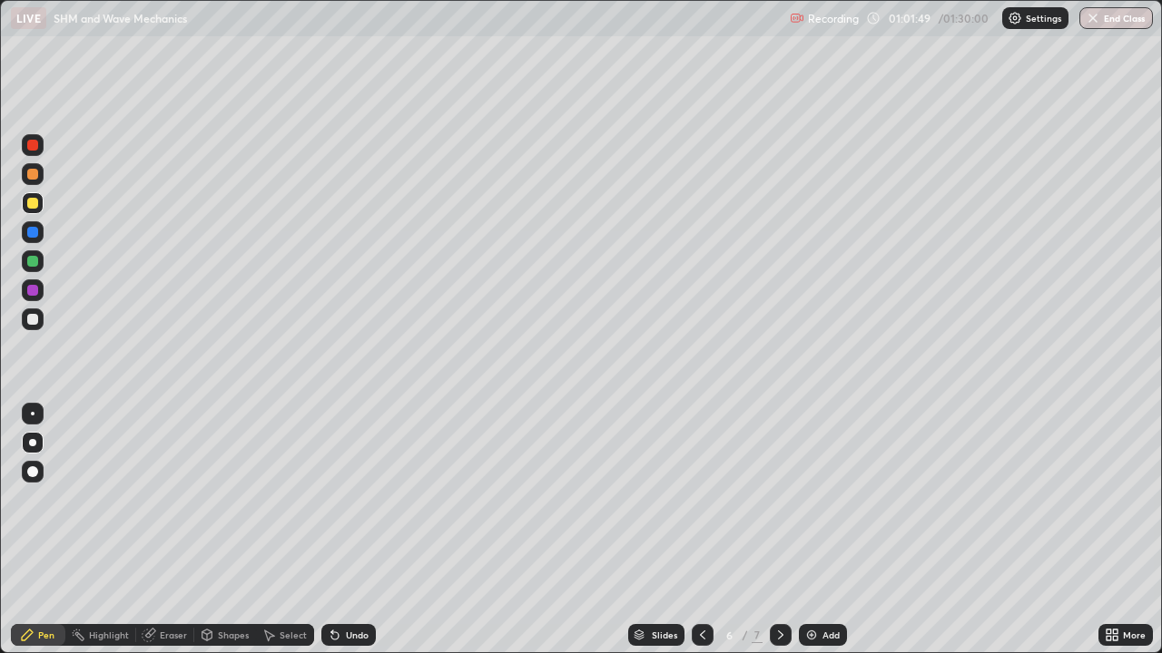
click at [332, 530] on icon at bounding box center [334, 636] width 7 height 7
click at [331, 530] on icon at bounding box center [334, 636] width 7 height 7
click at [332, 530] on icon at bounding box center [334, 636] width 7 height 7
click at [780, 530] on div at bounding box center [781, 635] width 22 height 36
click at [692, 530] on div at bounding box center [703, 635] width 22 height 22
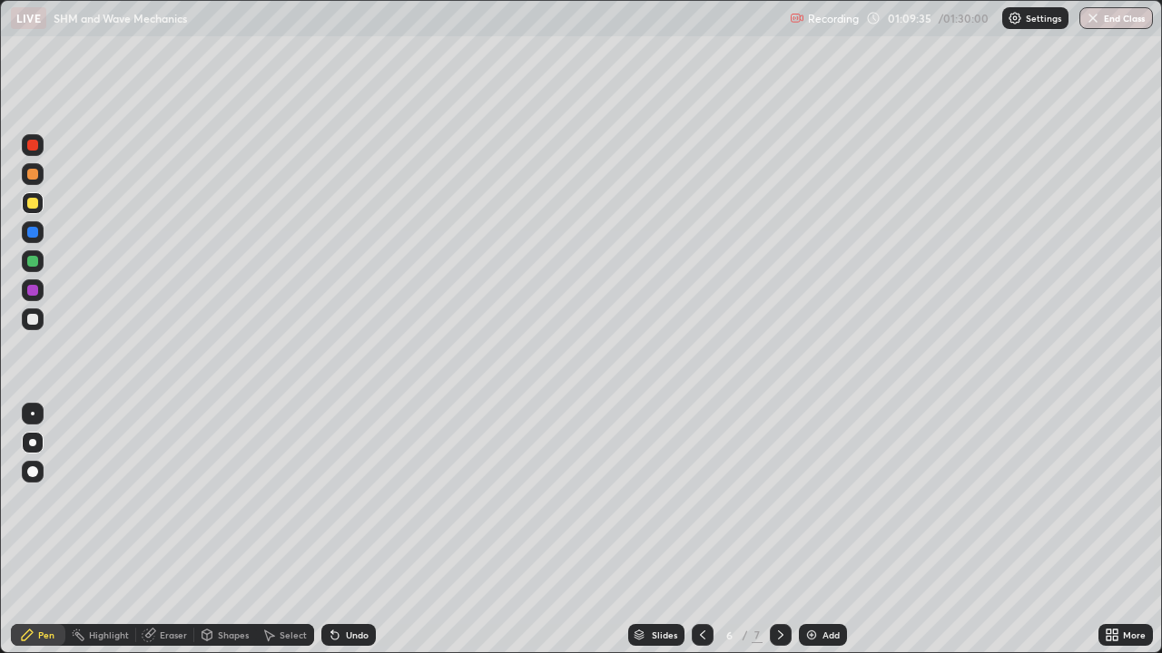
click at [779, 530] on icon at bounding box center [780, 635] width 15 height 15
click at [32, 205] on div at bounding box center [32, 203] width 11 height 11
click at [35, 317] on div at bounding box center [32, 319] width 11 height 11
click at [36, 201] on div at bounding box center [32, 203] width 11 height 11
click at [32, 289] on div at bounding box center [32, 290] width 11 height 11
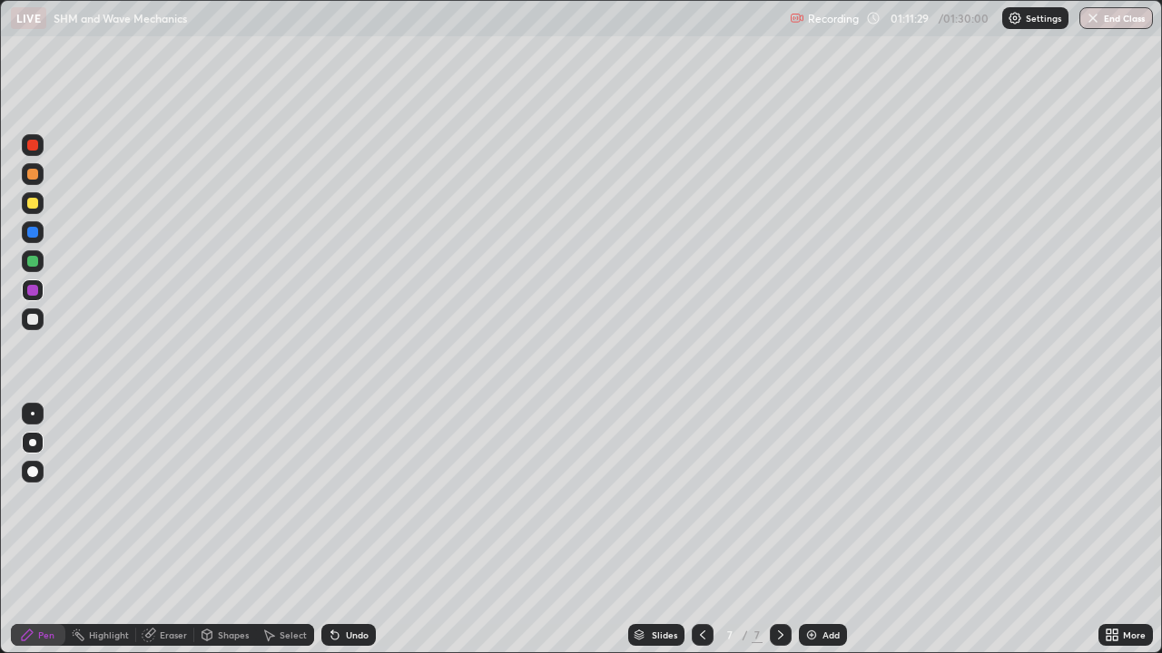
click at [31, 294] on div at bounding box center [32, 290] width 11 height 11
click at [34, 148] on div at bounding box center [32, 145] width 11 height 11
click at [30, 174] on div at bounding box center [32, 174] width 11 height 11
click at [344, 530] on div "Undo" at bounding box center [348, 635] width 54 height 22
click at [340, 530] on div "Undo" at bounding box center [348, 635] width 54 height 22
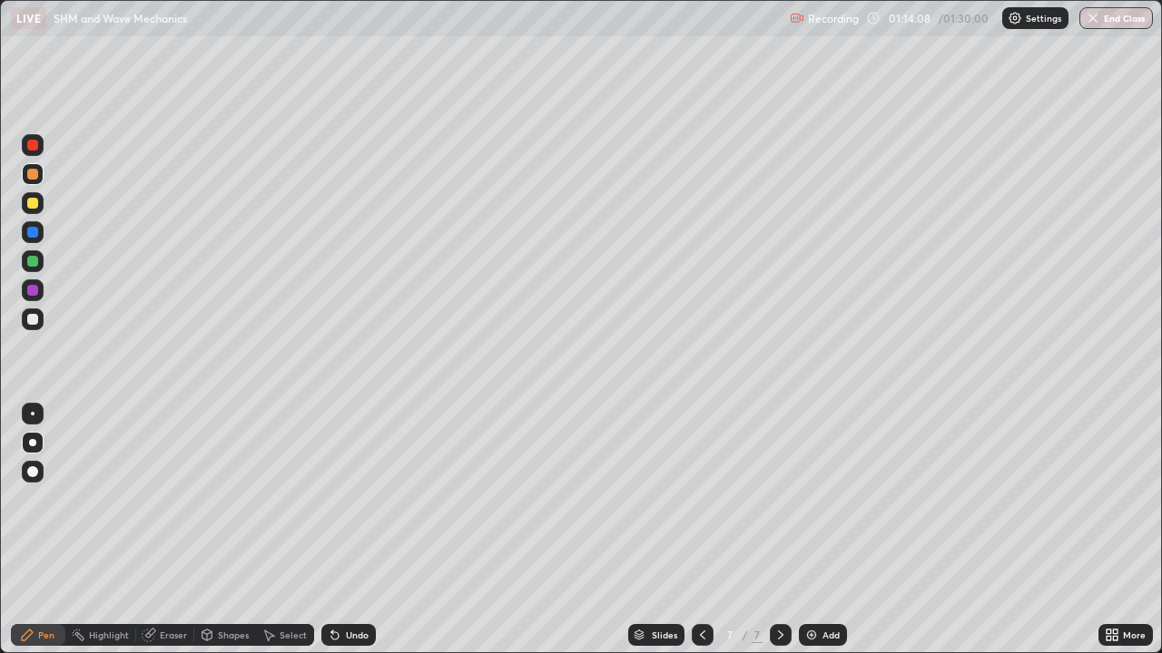
click at [341, 530] on div "Undo" at bounding box center [348, 635] width 54 height 22
click at [340, 530] on div "Undo" at bounding box center [348, 635] width 54 height 22
click at [814, 530] on img at bounding box center [811, 635] width 15 height 15
click at [34, 319] on div at bounding box center [32, 319] width 11 height 11
click at [31, 174] on div at bounding box center [32, 174] width 11 height 11
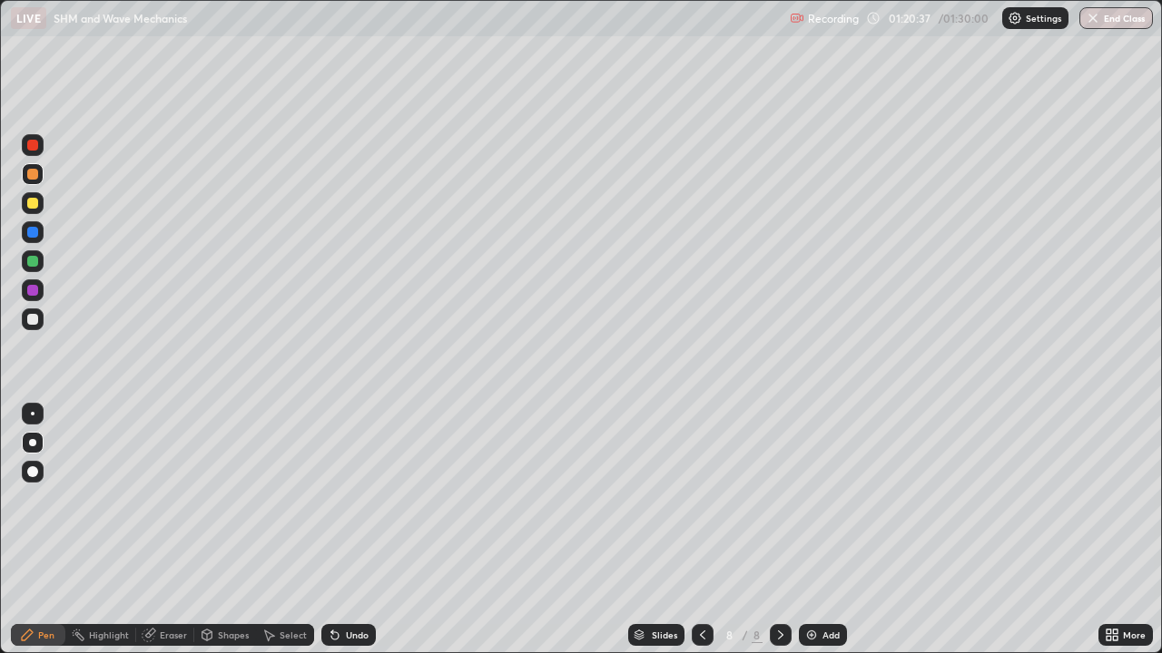
click at [35, 206] on div at bounding box center [32, 203] width 11 height 11
click at [33, 178] on div at bounding box center [32, 174] width 11 height 11
click at [34, 322] on div at bounding box center [32, 319] width 11 height 11
click at [35, 148] on div at bounding box center [32, 145] width 11 height 11
click at [32, 169] on div at bounding box center [32, 174] width 11 height 11
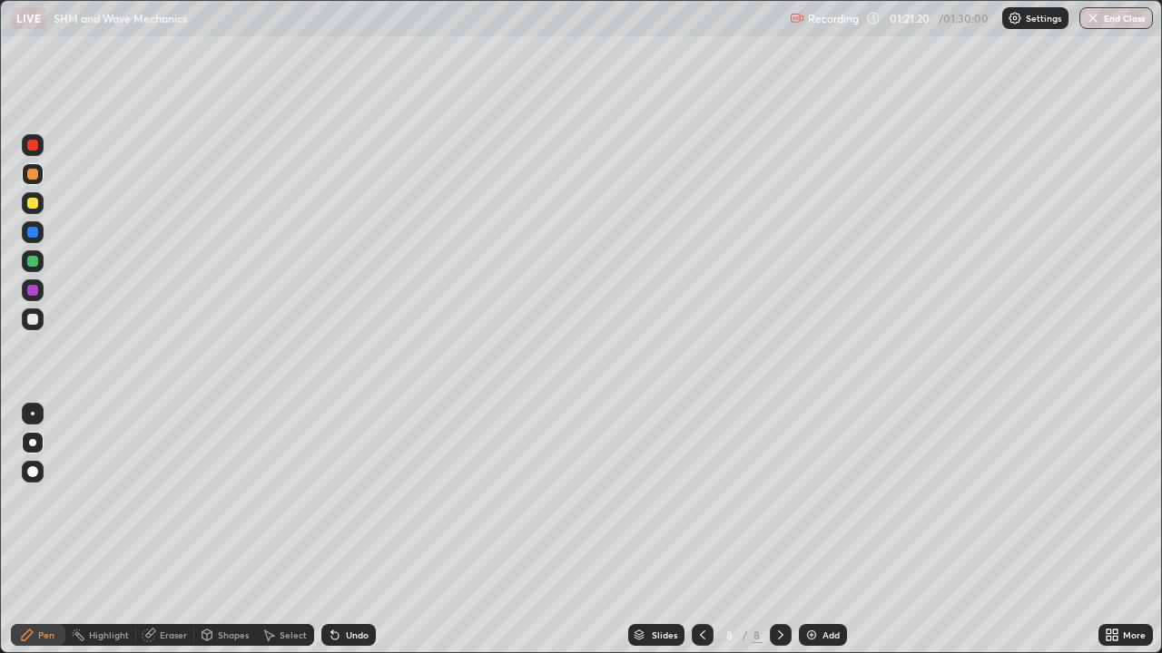
click at [27, 309] on div at bounding box center [33, 320] width 22 height 22
click at [37, 175] on div at bounding box center [32, 174] width 11 height 11
click at [29, 207] on div at bounding box center [32, 203] width 11 height 11
click at [339, 530] on icon at bounding box center [335, 635] width 15 height 15
click at [331, 530] on icon at bounding box center [334, 636] width 7 height 7
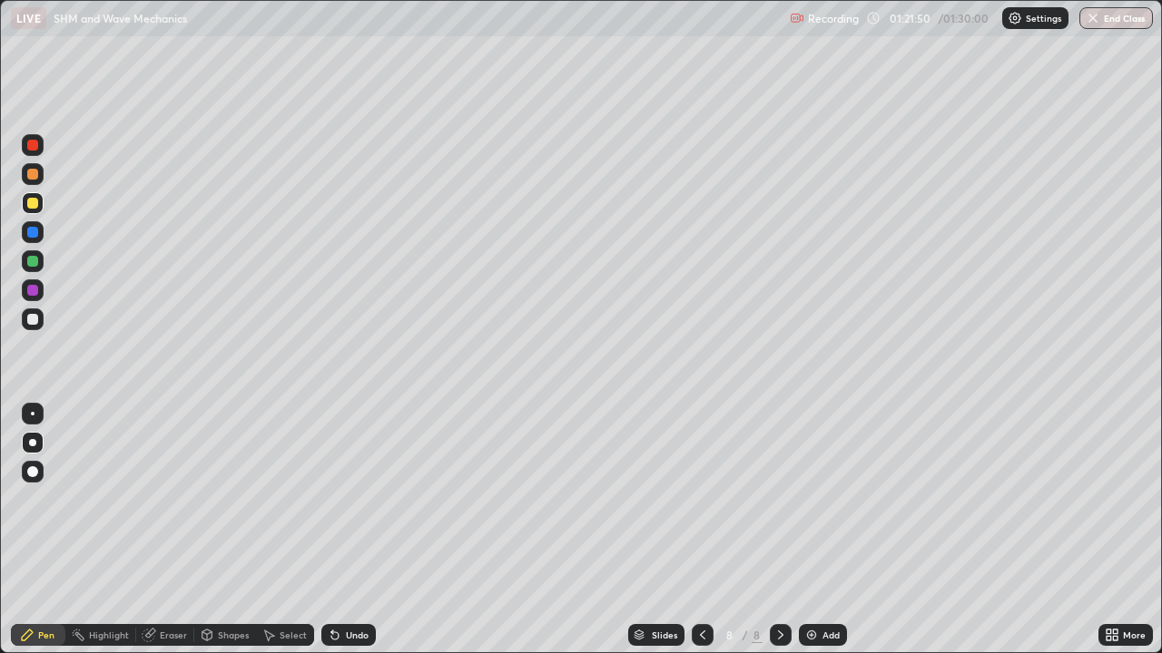
click at [32, 178] on div at bounding box center [32, 174] width 11 height 11
click at [34, 204] on div at bounding box center [32, 203] width 11 height 11
click at [40, 173] on div at bounding box center [33, 174] width 22 height 22
click at [31, 173] on div at bounding box center [32, 174] width 11 height 11
click at [36, 311] on div at bounding box center [33, 320] width 22 height 22
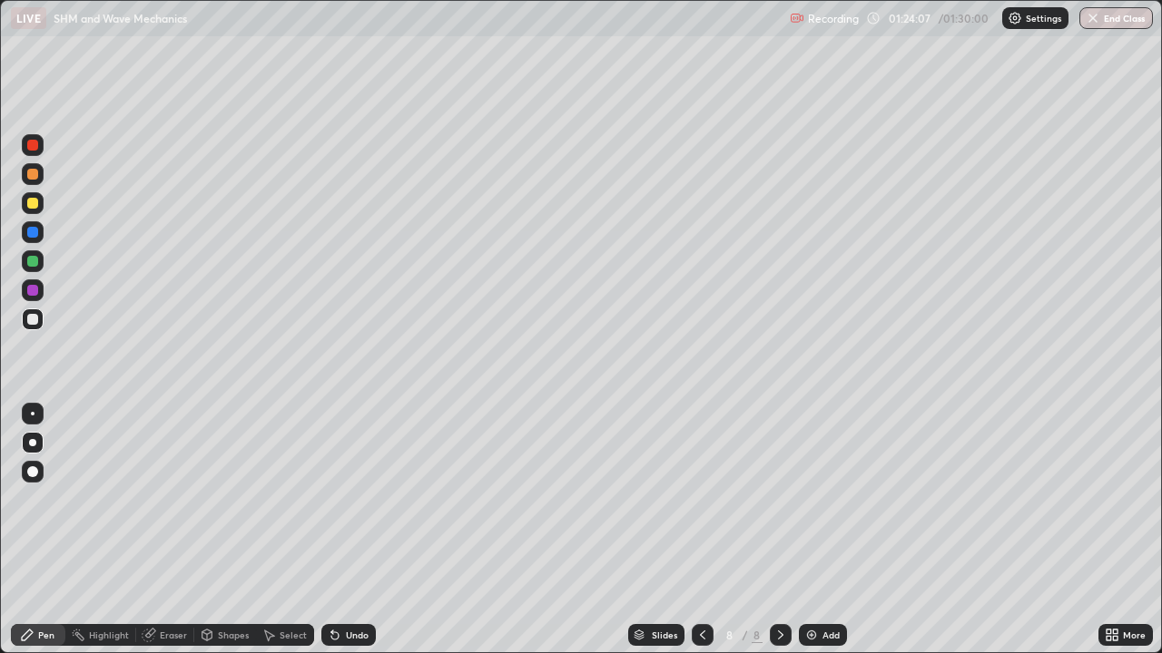
click at [34, 145] on div at bounding box center [32, 145] width 11 height 11
click at [43, 142] on div at bounding box center [33, 145] width 22 height 22
click at [39, 325] on div at bounding box center [33, 320] width 22 height 22
click at [37, 150] on div at bounding box center [33, 145] width 22 height 22
click at [31, 323] on div at bounding box center [32, 319] width 11 height 11
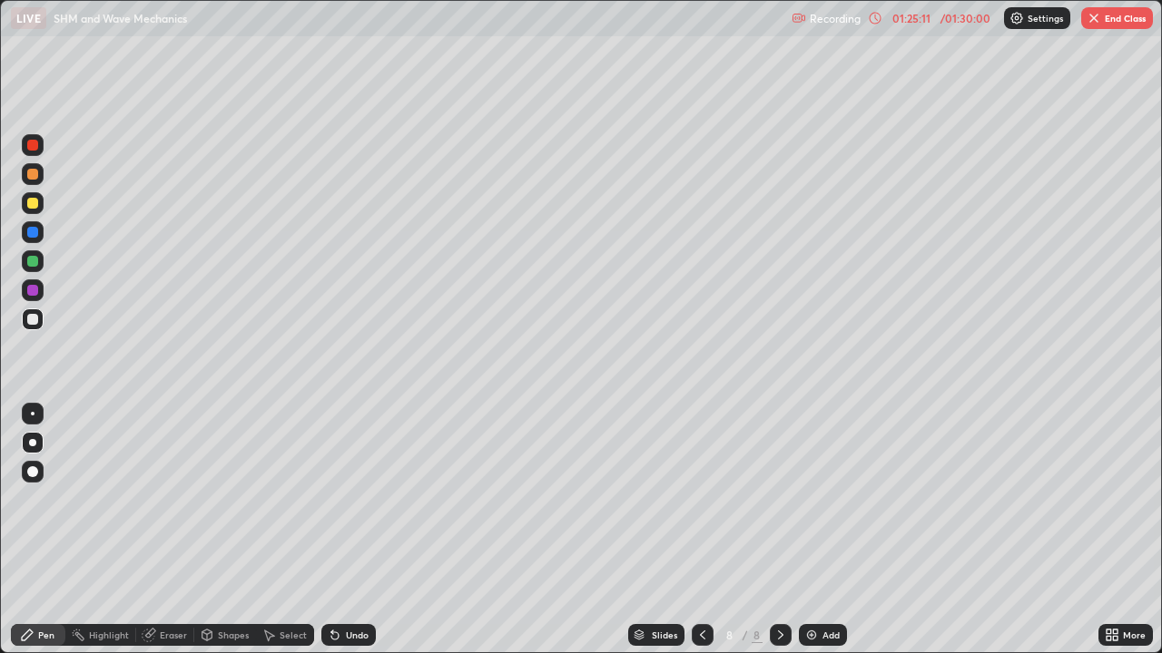
click at [341, 530] on div "Undo" at bounding box center [348, 635] width 54 height 22
click at [340, 530] on div "Undo" at bounding box center [348, 635] width 54 height 22
click at [290, 530] on div "Select" at bounding box center [293, 635] width 27 height 9
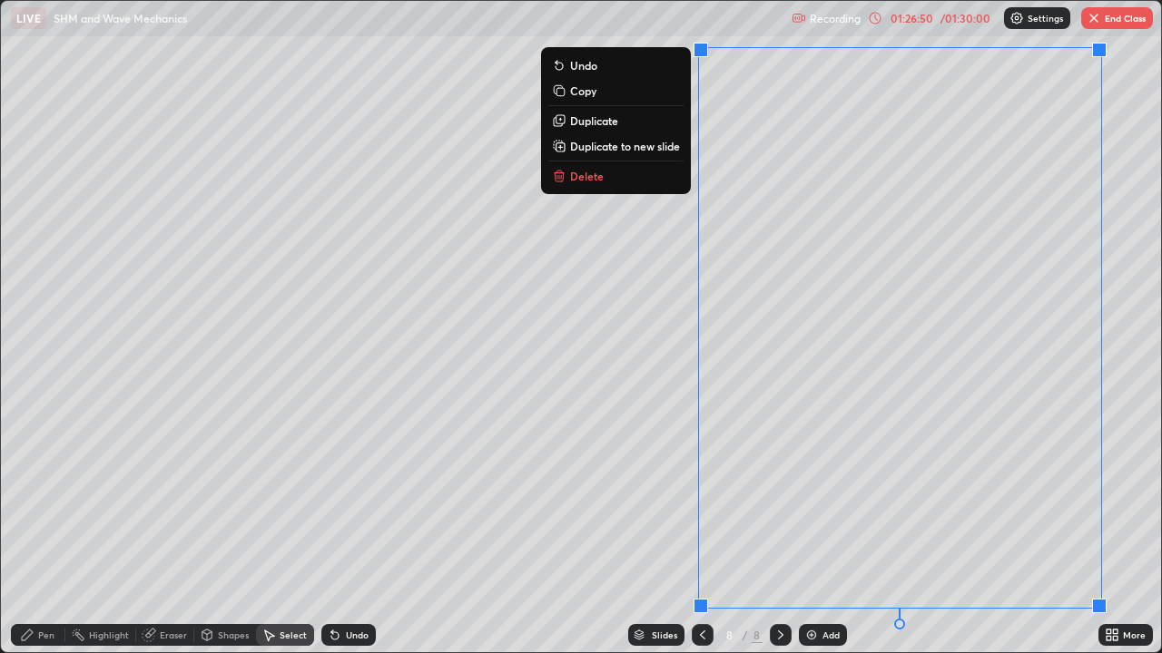
click at [631, 141] on p "Duplicate to new slide" at bounding box center [625, 146] width 110 height 15
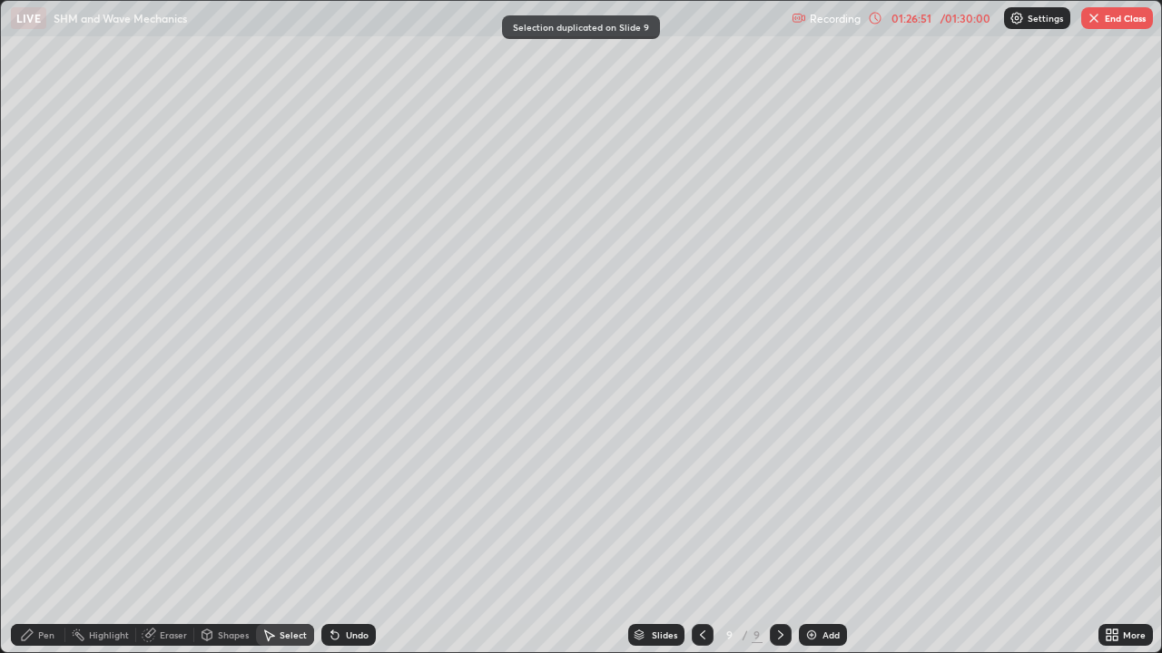
click at [44, 530] on div "Pen" at bounding box center [46, 635] width 16 height 9
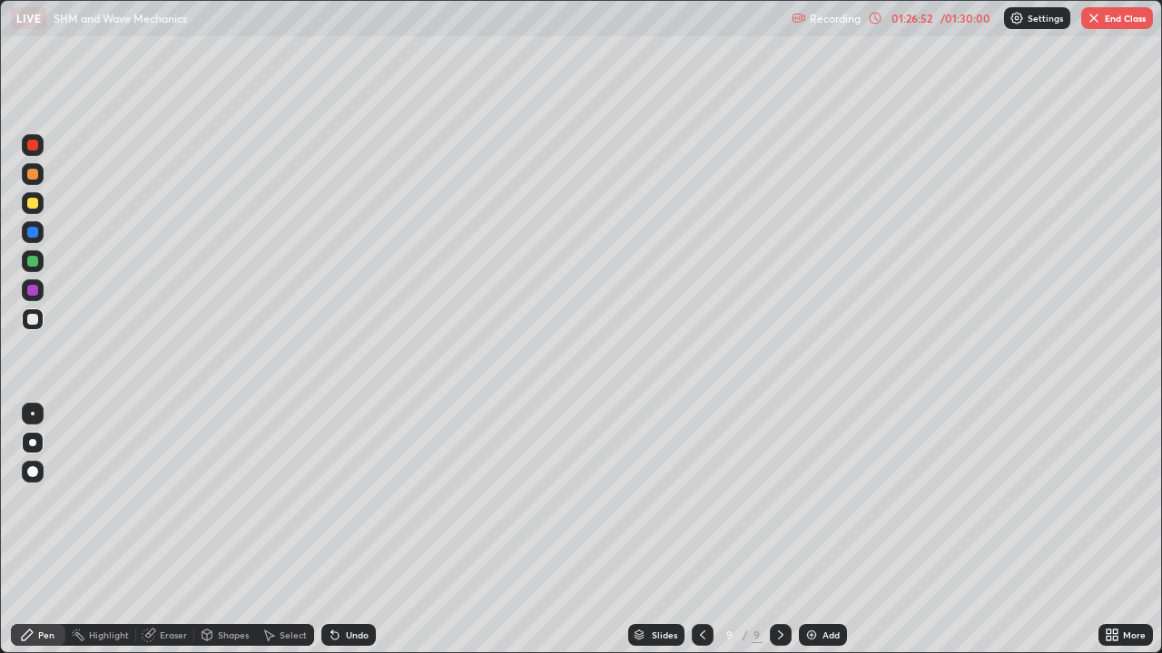
click at [28, 202] on div at bounding box center [32, 203] width 11 height 11
click at [695, 530] on icon at bounding box center [702, 635] width 15 height 15
click at [919, 22] on div "01:29:09" at bounding box center [911, 18] width 51 height 11
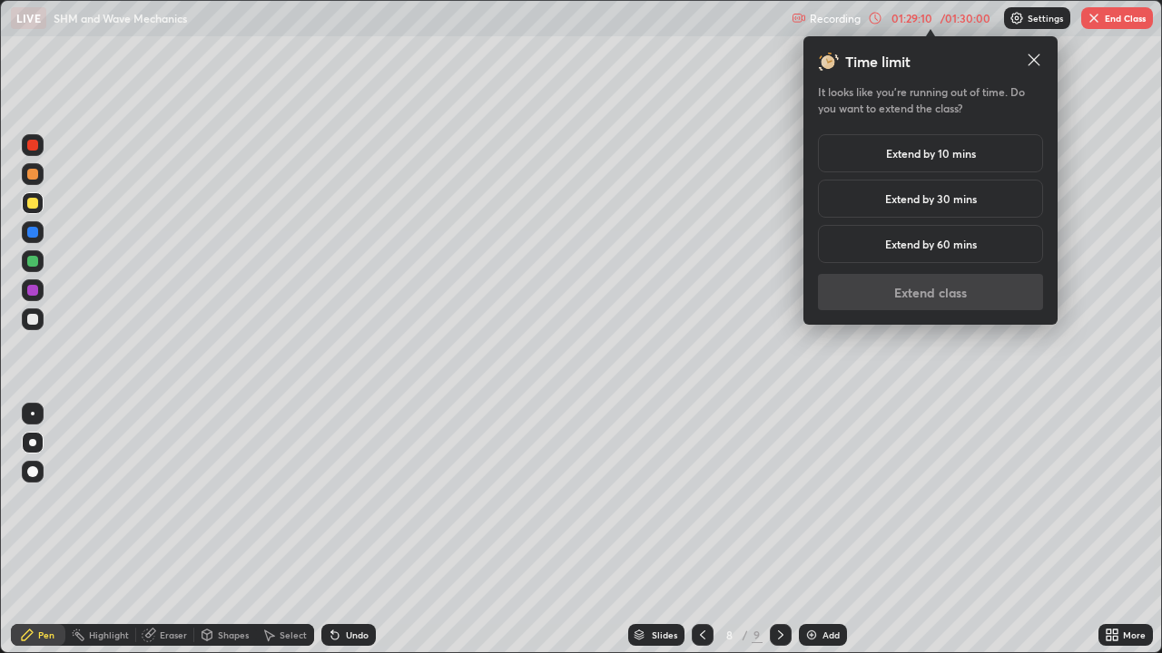
click at [954, 154] on h5 "Extend by 10 mins" at bounding box center [931, 153] width 90 height 16
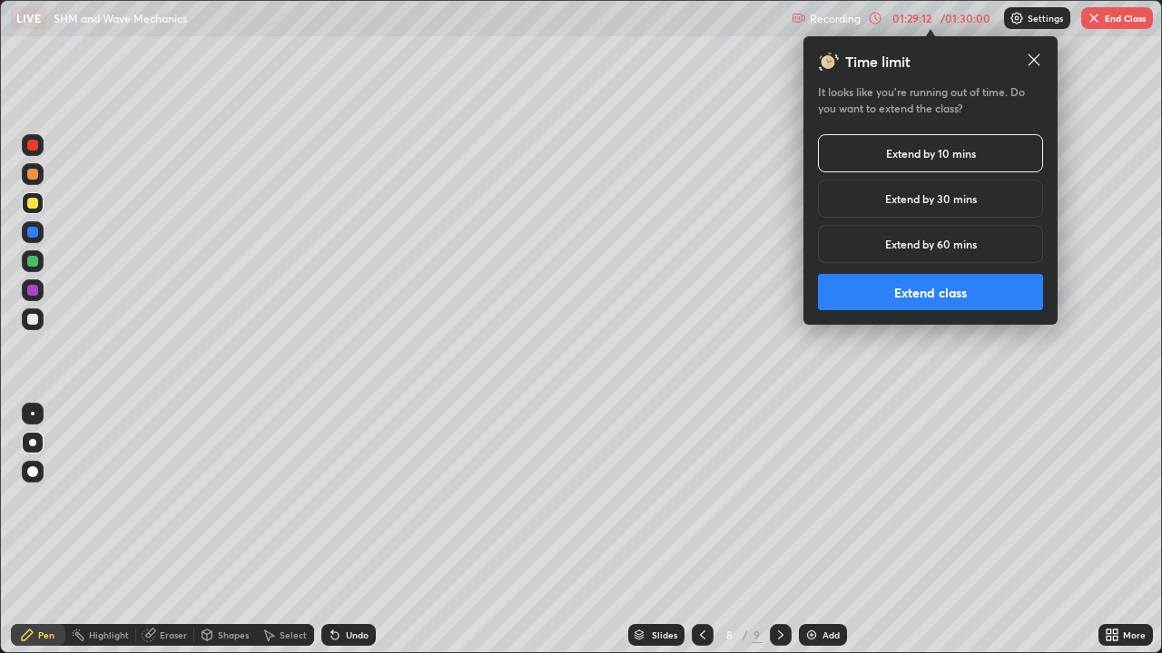
click at [948, 291] on button "Extend class" at bounding box center [930, 292] width 225 height 36
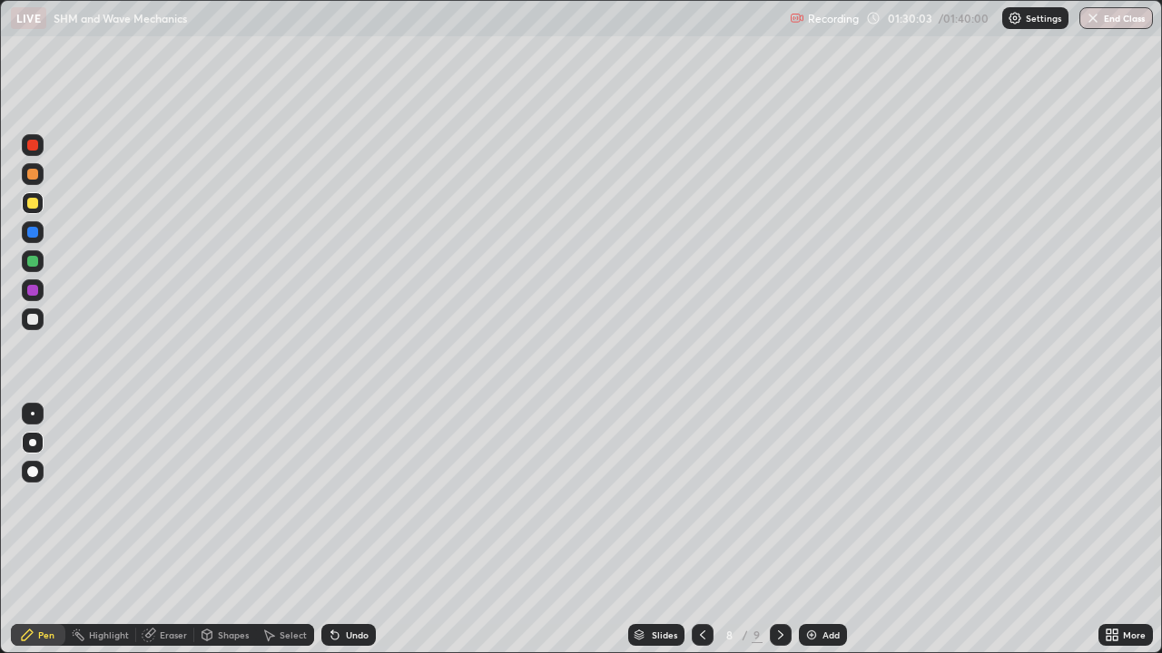
click at [779, 530] on icon at bounding box center [780, 635] width 15 height 15
click at [699, 530] on icon at bounding box center [702, 635] width 15 height 15
click at [779, 530] on icon at bounding box center [780, 635] width 15 height 15
click at [701, 530] on icon at bounding box center [702, 635] width 15 height 15
click at [779, 530] on icon at bounding box center [780, 635] width 15 height 15
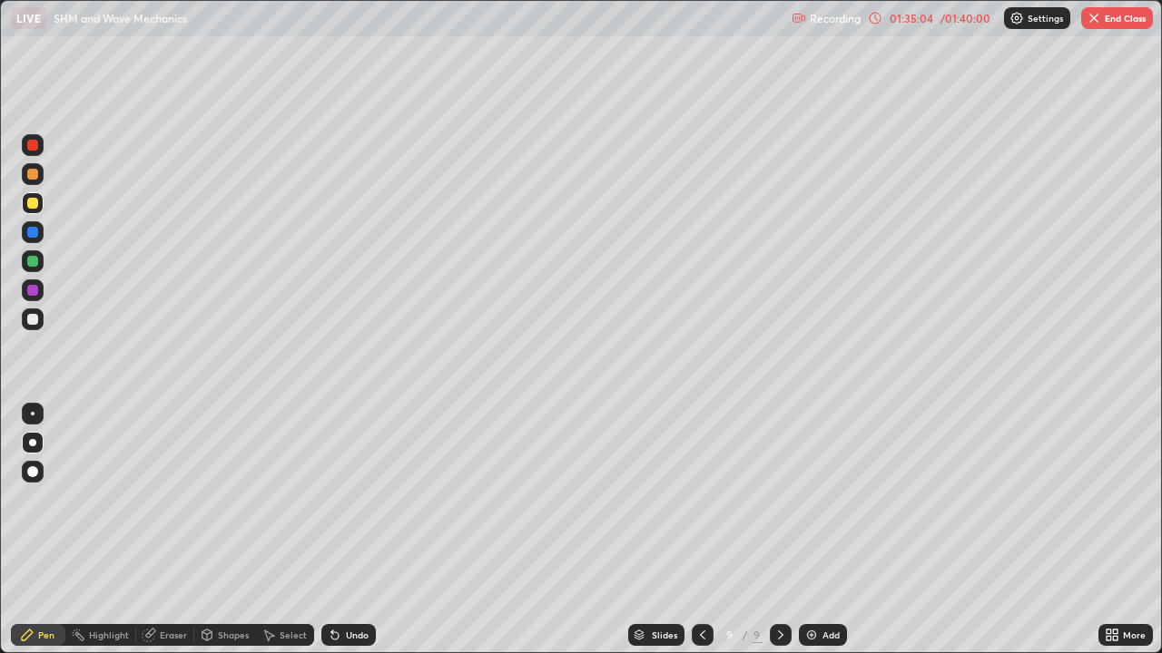
click at [1100, 21] on img "button" at bounding box center [1093, 18] width 15 height 15
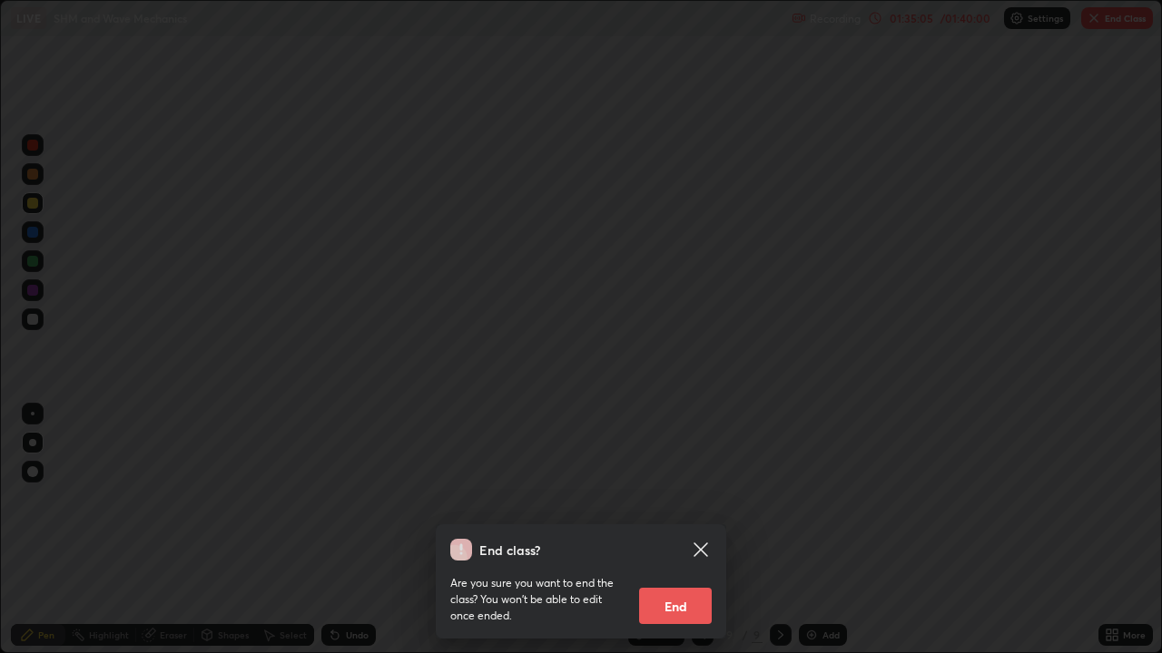
click at [676, 530] on button "End" at bounding box center [675, 606] width 73 height 36
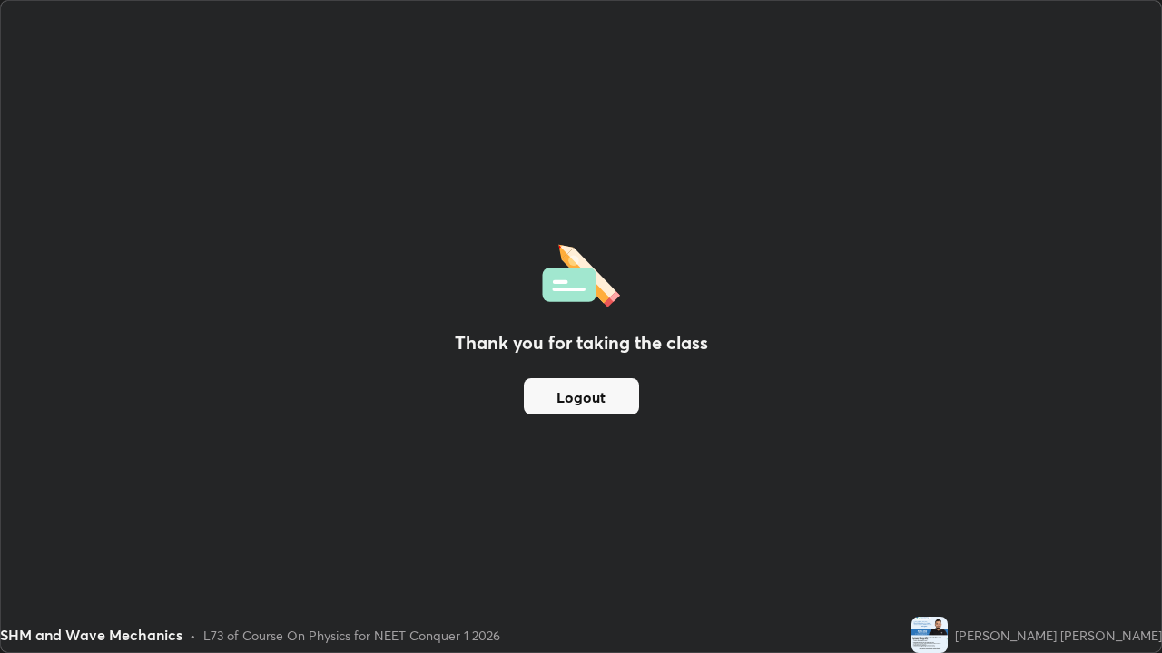
click at [671, 530] on div "Thank you for taking the class Logout" at bounding box center [581, 327] width 1160 height 652
click at [669, 530] on div "Thank you for taking the class Logout" at bounding box center [581, 327] width 1160 height 652
click at [663, 530] on div "Thank you for taking the class Logout" at bounding box center [581, 327] width 1160 height 652
click at [605, 414] on button "Logout" at bounding box center [581, 396] width 115 height 36
click at [601, 394] on button "Logout" at bounding box center [581, 396] width 115 height 36
